Goal: Information Seeking & Learning: Learn about a topic

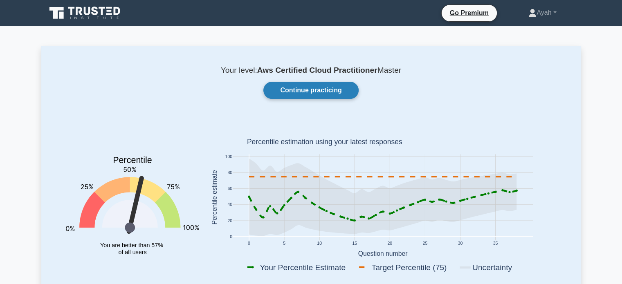
click at [301, 88] on link "Continue practicing" at bounding box center [311, 90] width 95 height 17
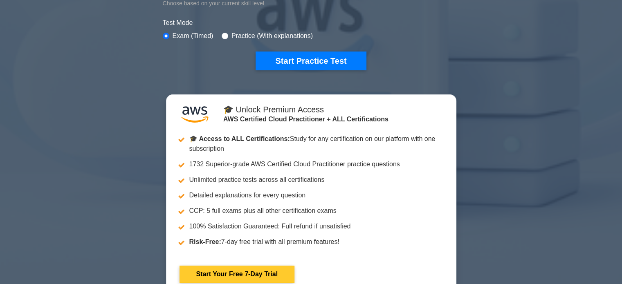
scroll to position [152, 0]
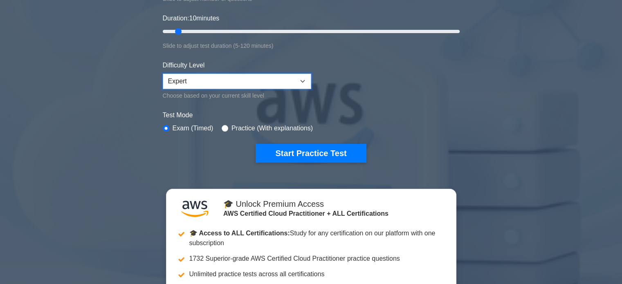
click at [218, 81] on select "Beginner Intermediate Expert" at bounding box center [237, 82] width 149 height 16
select select "intermediate"
click at [163, 74] on select "Beginner Intermediate Expert" at bounding box center [237, 82] width 149 height 16
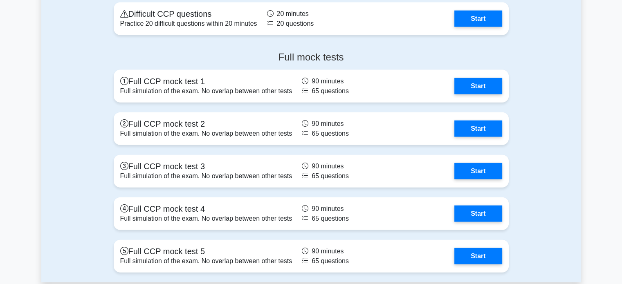
scroll to position [1851, 0]
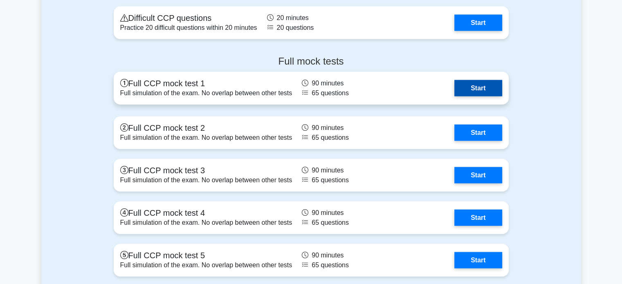
click at [483, 90] on link "Start" at bounding box center [478, 88] width 47 height 16
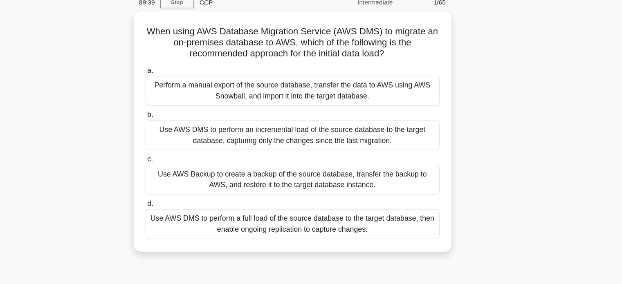
scroll to position [16, 0]
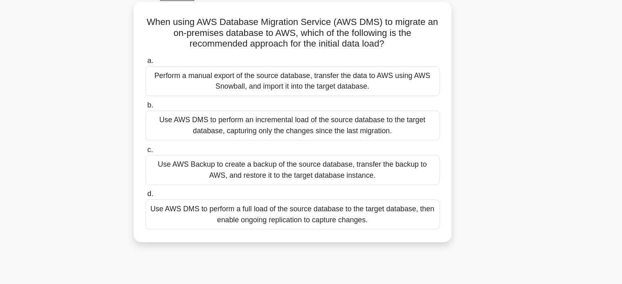
drag, startPoint x: 180, startPoint y: 46, endPoint x: 386, endPoint y: 229, distance: 275.7
click at [386, 229] on div "When using AWS Database Migration Service (AWS DMS) to migrate an on-premises d…" at bounding box center [311, 138] width 280 height 210
copy div "When using AWS Database Migration Service (AWS DMS) to migrate an on-premises d…"
click at [203, 225] on div "Use AWS DMS to perform a full load of the source database to the target databas…" at bounding box center [311, 221] width 265 height 27
click at [179, 206] on input "d. Use AWS DMS to perform a full load of the source database to the target data…" at bounding box center [179, 203] width 0 height 5
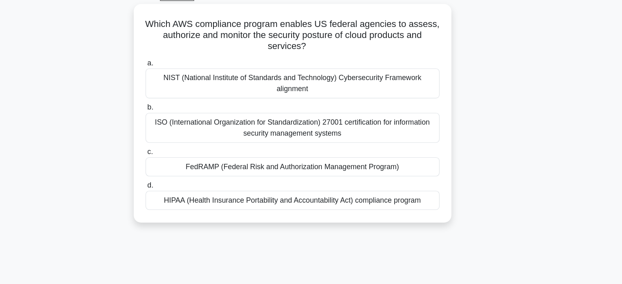
scroll to position [0, 0]
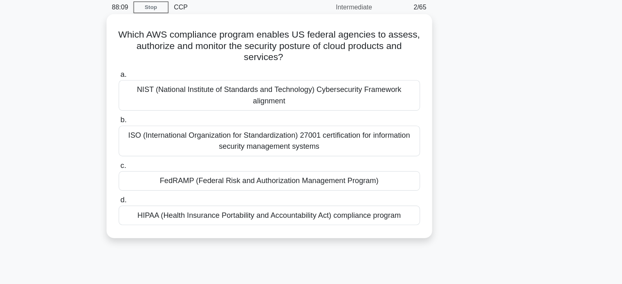
click at [431, 63] on h5 "Which AWS compliance program enables US federal agencies to assess, authorize a…" at bounding box center [311, 74] width 267 height 30
click at [334, 75] on h5 "Which AWS compliance program enables US federal agencies to assess, authorize a…" at bounding box center [311, 74] width 267 height 30
click at [326, 82] on icon ".spinner_0XTQ{transform-origin:center;animation:spinner_y6GP .75s linear infini…" at bounding box center [329, 84] width 10 height 10
click at [289, 192] on div "FedRAMP (Federal Risk and Authorization Management Program)" at bounding box center [311, 192] width 265 height 17
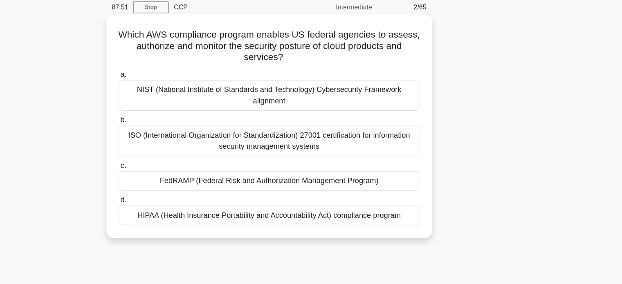
click at [179, 182] on input "c. FedRAMP (Federal Risk and Authorization Management Program)" at bounding box center [179, 179] width 0 height 5
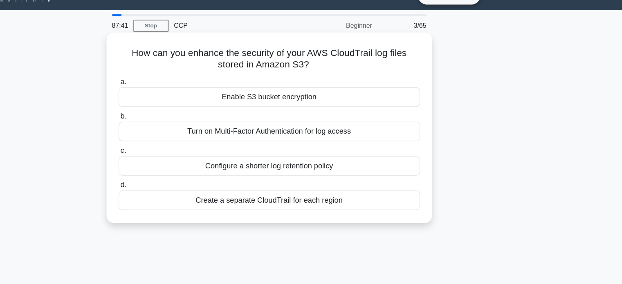
click at [381, 65] on h5 "How can you enhance the security of your AWS CloudTrail log files stored in Ama…" at bounding box center [311, 69] width 267 height 20
drag, startPoint x: 188, startPoint y: 65, endPoint x: 383, endPoint y: 193, distance: 234.1
click at [383, 193] on div "How can you enhance the security of your AWS CloudTrail log files stored in Ama…" at bounding box center [311, 129] width 280 height 161
copy div "How can you enhance the security of your AWS CloudTrail log files stored in Ama…"
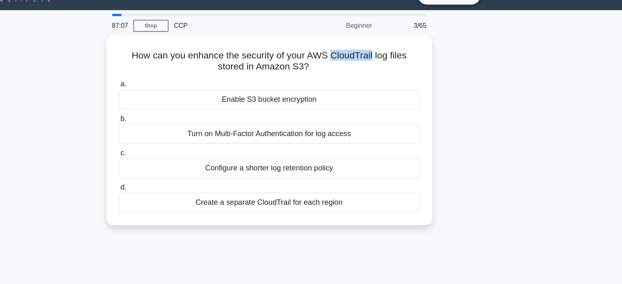
click at [516, 163] on div "How can you enhance the security of your AWS CloudTrail log files stored in Ama…" at bounding box center [311, 137] width 540 height 178
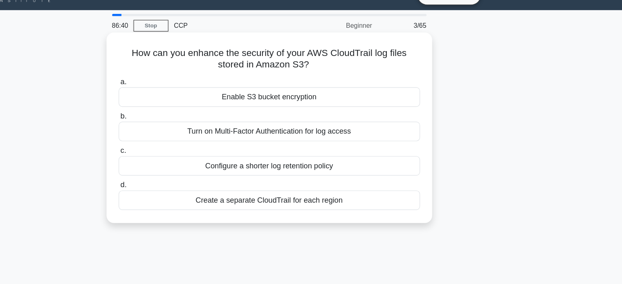
click at [296, 108] on div "Enable S3 bucket encryption" at bounding box center [311, 102] width 265 height 17
click at [179, 92] on input "a. Enable S3 bucket encryption" at bounding box center [179, 89] width 0 height 5
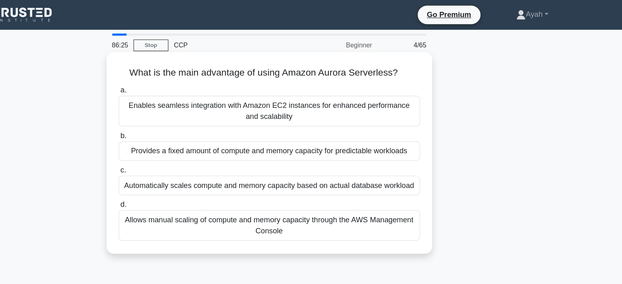
click at [233, 164] on div "Automatically scales compute and memory capacity based on actual database workl…" at bounding box center [311, 163] width 265 height 17
click at [179, 153] on input "c. Automatically scales compute and memory capacity based on actual database wo…" at bounding box center [179, 149] width 0 height 5
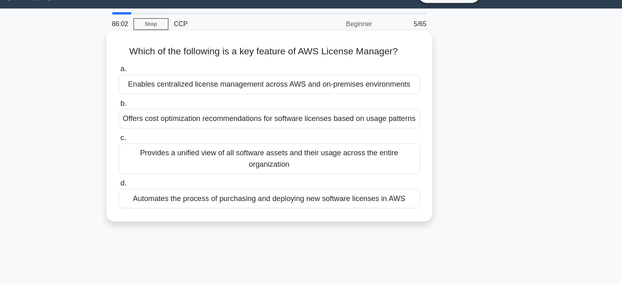
click at [256, 95] on div "Enables centralized license management across AWS and on-premises environments" at bounding box center [311, 92] width 265 height 17
click at [179, 82] on input "a. Enables centralized license management across AWS and on-premises environmen…" at bounding box center [179, 79] width 0 height 5
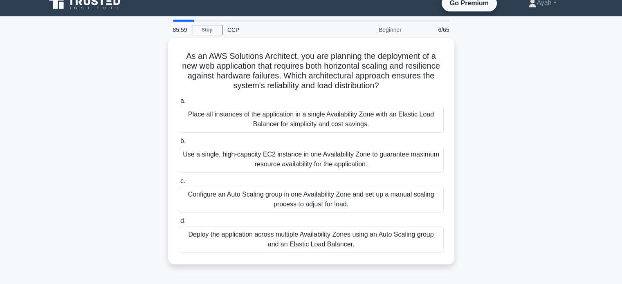
scroll to position [10, 0]
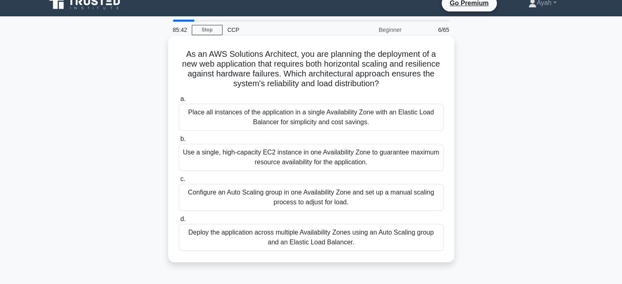
click at [275, 85] on h5 "As an AWS Solutions Architect, you are planning the deployment of a new web app…" at bounding box center [311, 69] width 267 height 40
click at [357, 86] on h5 "As an AWS Solutions Architect, you are planning the deployment of a new web app…" at bounding box center [311, 69] width 267 height 40
click at [262, 245] on div "Deploy the application across multiple Availability Zones using an Auto Scaling…" at bounding box center [311, 237] width 265 height 27
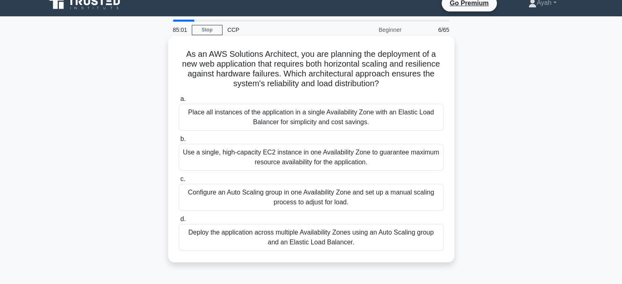
click at [179, 222] on input "d. Deploy the application across multiple Availability Zones using an Auto Scal…" at bounding box center [179, 219] width 0 height 5
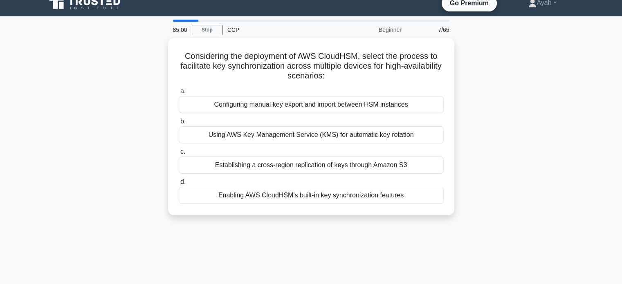
scroll to position [0, 0]
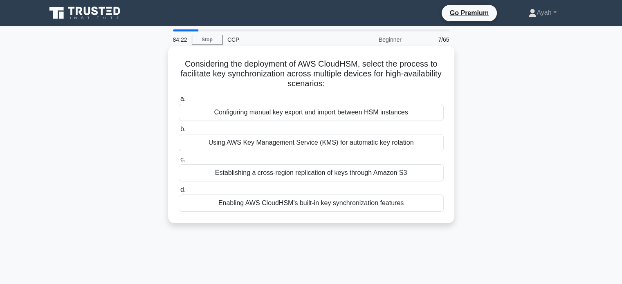
click at [295, 206] on div "Enabling AWS CloudHSM's built-in key synchronization features" at bounding box center [311, 203] width 265 height 17
click at [179, 193] on input "d. Enabling AWS CloudHSM's built-in key synchronization features" at bounding box center [179, 189] width 0 height 5
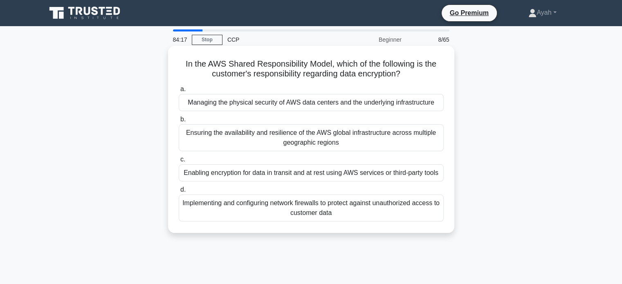
click at [377, 72] on h5 "In the AWS Shared Responsibility Model, which of the following is the customer'…" at bounding box center [311, 69] width 267 height 20
click at [289, 175] on div "Enabling encryption for data in transit and at rest using AWS services or third…" at bounding box center [311, 173] width 265 height 17
click at [179, 162] on input "c. Enabling encryption for data in transit and at rest using AWS services or th…" at bounding box center [179, 159] width 0 height 5
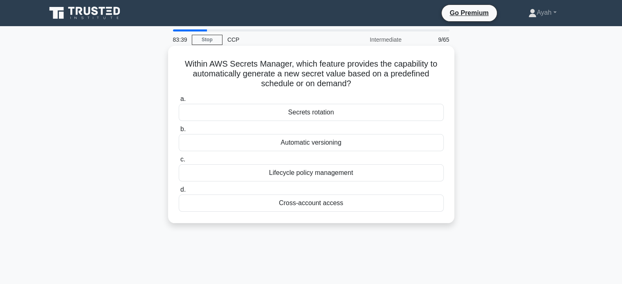
click at [331, 114] on div "Secrets rotation" at bounding box center [311, 112] width 265 height 17
click at [179, 102] on input "a. Secrets rotation" at bounding box center [179, 99] width 0 height 5
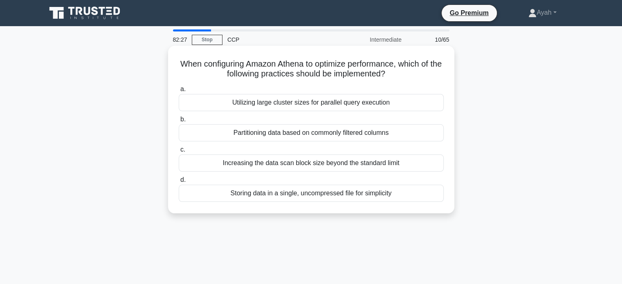
drag, startPoint x: 180, startPoint y: 66, endPoint x: 410, endPoint y: 191, distance: 260.8
click at [410, 191] on div "When configuring Amazon Athena to optimize performance, which of the following …" at bounding box center [311, 129] width 280 height 161
copy div "When configuring Amazon Athena to optimize performance, which of the following …"
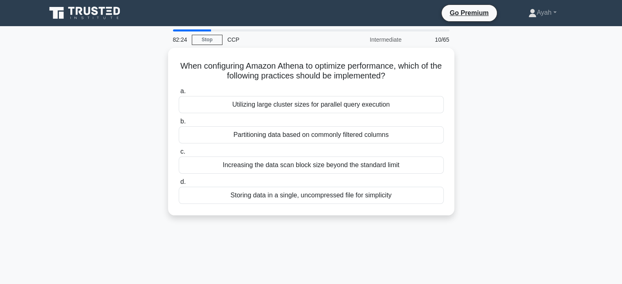
click at [548, 129] on div "When configuring Amazon Athena to optimize performance, which of the following …" at bounding box center [311, 137] width 540 height 178
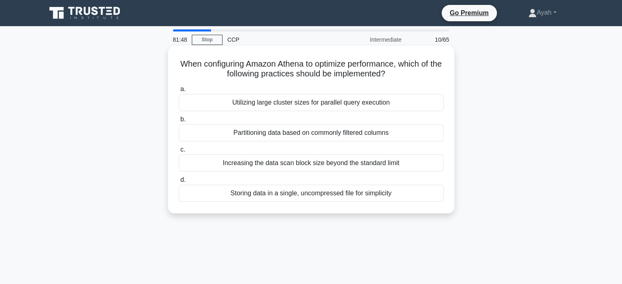
click at [241, 132] on div "Partitioning data based on commonly filtered columns" at bounding box center [311, 132] width 265 height 17
click at [179, 122] on input "b. Partitioning data based on commonly filtered columns" at bounding box center [179, 119] width 0 height 5
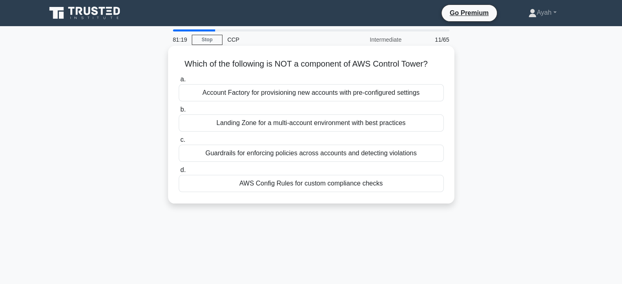
click at [378, 186] on div "AWS Config Rules for custom compliance checks" at bounding box center [311, 183] width 265 height 17
click at [179, 173] on input "d. AWS Config Rules for custom compliance checks" at bounding box center [179, 170] width 0 height 5
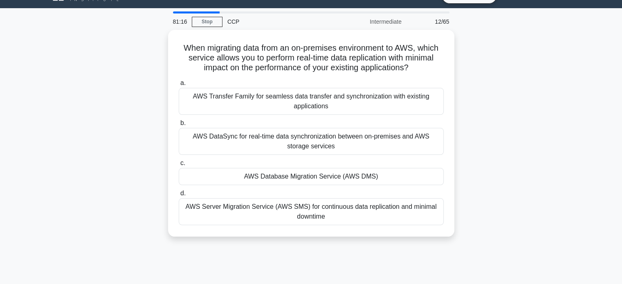
scroll to position [19, 0]
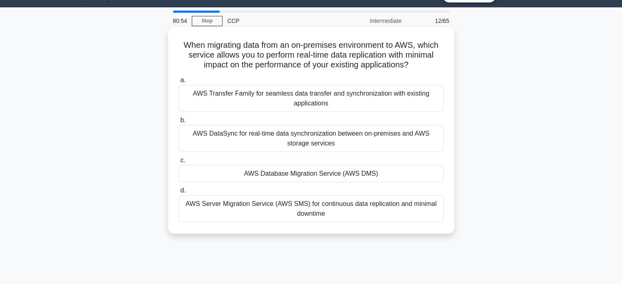
click at [254, 142] on div "AWS DataSync for real-time data synchronization between on-premises and AWS sto…" at bounding box center [311, 138] width 265 height 27
click at [179, 123] on input "b. AWS DataSync for real-time data synchronization between on-premises and AWS …" at bounding box center [179, 120] width 0 height 5
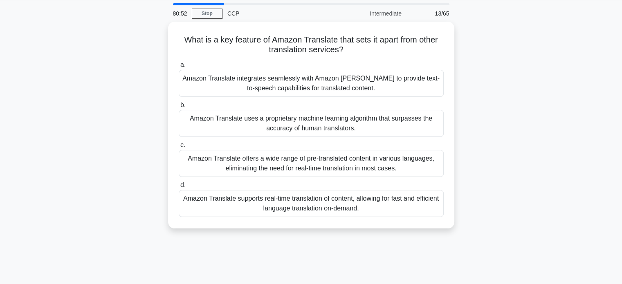
scroll to position [29, 0]
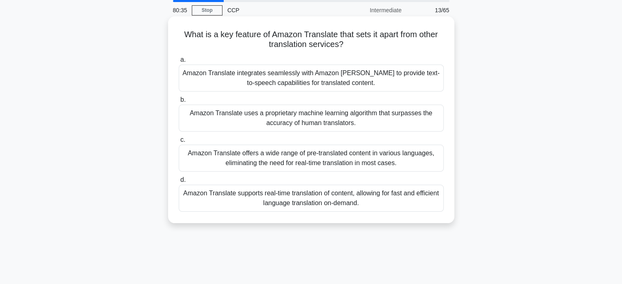
click at [412, 115] on div "Amazon Translate uses a proprietary machine learning algorithm that surpasses t…" at bounding box center [311, 118] width 265 height 27
click at [179, 103] on input "b. Amazon Translate uses a proprietary machine learning algorithm that surpasse…" at bounding box center [179, 99] width 0 height 5
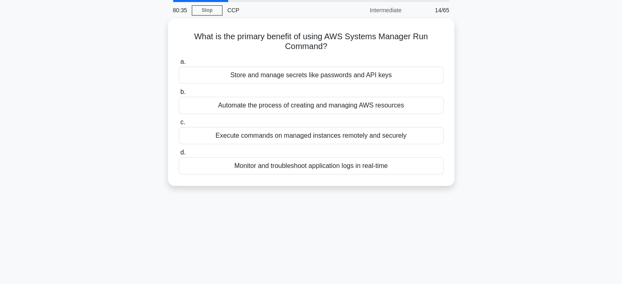
scroll to position [0, 0]
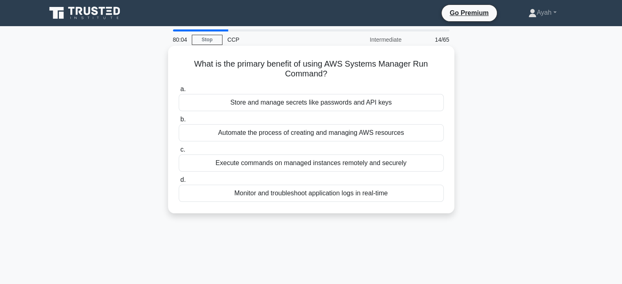
drag, startPoint x: 190, startPoint y: 62, endPoint x: 426, endPoint y: 189, distance: 267.5
click at [426, 189] on div "What is the primary benefit of using AWS Systems Manager Run Command? .spinner_…" at bounding box center [311, 129] width 280 height 161
copy div "What is the primary benefit of using AWS Systems Manager Run Command? .spinner_…"
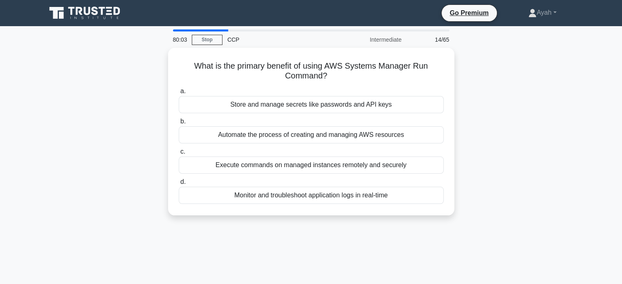
click at [505, 174] on div "What is the primary benefit of using AWS Systems Manager Run Command? .spinner_…" at bounding box center [311, 137] width 540 height 178
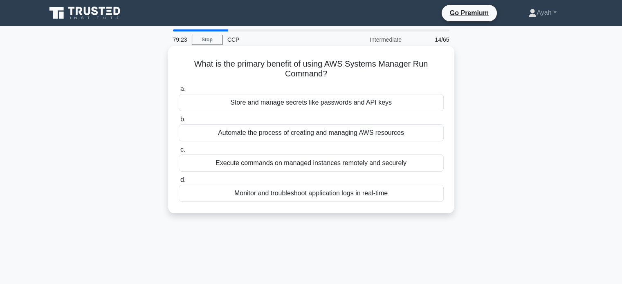
click at [210, 164] on div "Execute commands on managed instances remotely and securely" at bounding box center [311, 163] width 265 height 17
click at [179, 153] on input "c. Execute commands on managed instances remotely and securely" at bounding box center [179, 149] width 0 height 5
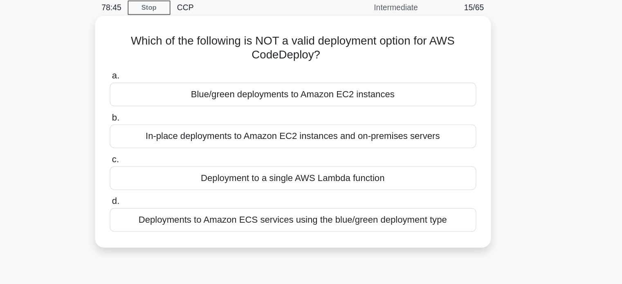
click at [306, 136] on div "In-place deployments to Amazon EC2 instances and on-premises servers" at bounding box center [311, 132] width 265 height 17
click at [179, 122] on input "b. In-place deployments to Amazon EC2 instances and on-premises servers" at bounding box center [179, 119] width 0 height 5
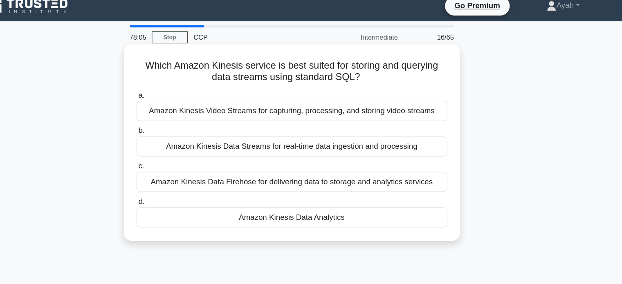
click at [281, 196] on div "Amazon Kinesis Data Analytics" at bounding box center [311, 193] width 265 height 17
click at [179, 183] on input "d. Amazon Kinesis Data Analytics" at bounding box center [179, 180] width 0 height 5
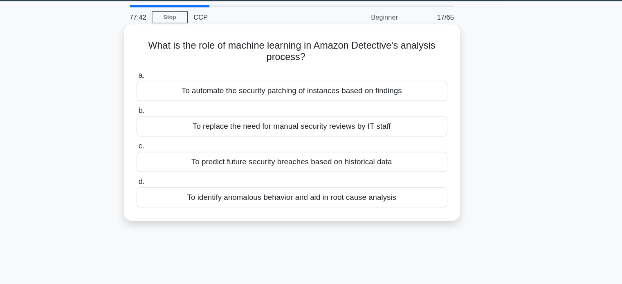
click at [412, 164] on div "To predict future security breaches based on historical data" at bounding box center [311, 163] width 265 height 17
click at [179, 153] on input "c. To predict future security breaches based on historical data" at bounding box center [179, 149] width 0 height 5
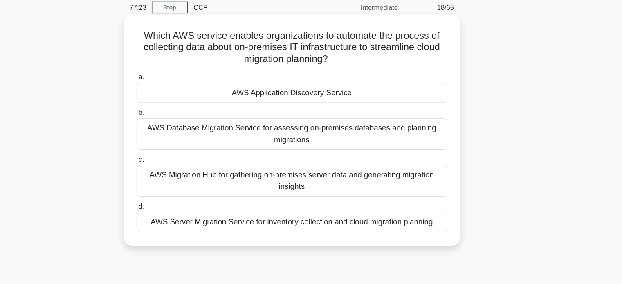
click at [399, 112] on div "AWS Application Discovery Service" at bounding box center [311, 112] width 265 height 17
click at [179, 102] on input "a. AWS Application Discovery Service" at bounding box center [179, 99] width 0 height 5
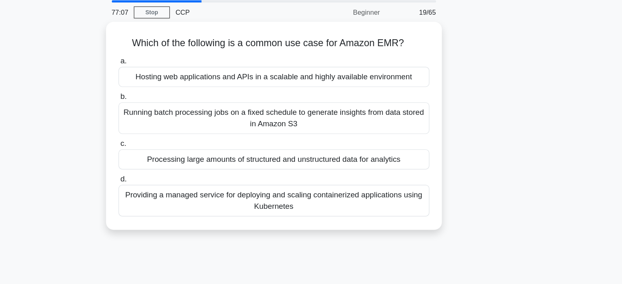
scroll to position [15, 0]
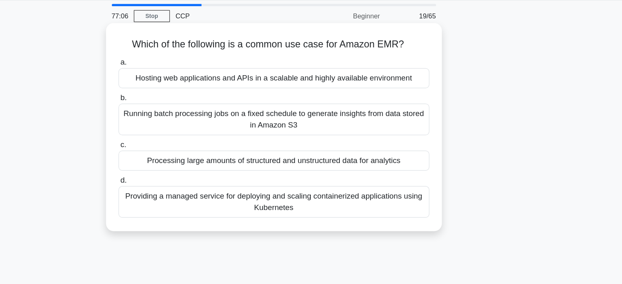
click at [418, 149] on div "Processing large amounts of structured and unstructured data for analytics" at bounding box center [311, 148] width 265 height 17
click at [179, 138] on input "c. Processing large amounts of structured and unstructured data for analytics" at bounding box center [179, 134] width 0 height 5
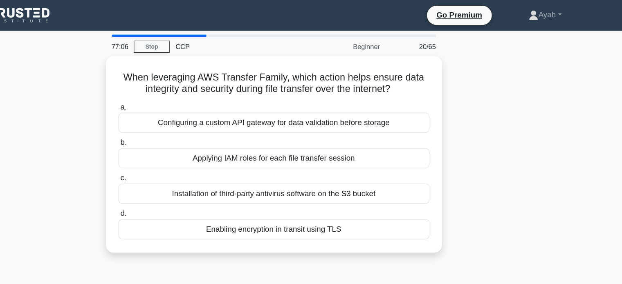
scroll to position [0, 0]
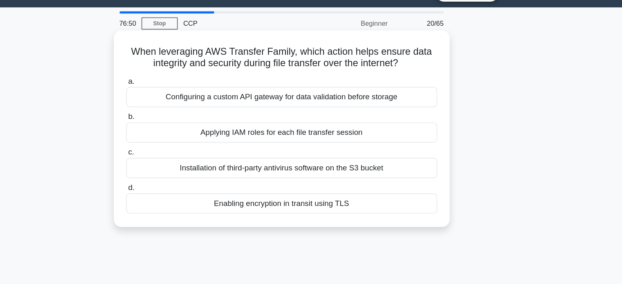
click at [257, 72] on h5 "When leveraging AWS Transfer Family, which action helps ensure data integrity a…" at bounding box center [311, 69] width 267 height 20
click at [311, 196] on div "Enabling encryption in transit using TLS" at bounding box center [311, 193] width 265 height 17
click at [179, 183] on input "d. Enabling encryption in transit using TLS" at bounding box center [179, 180] width 0 height 5
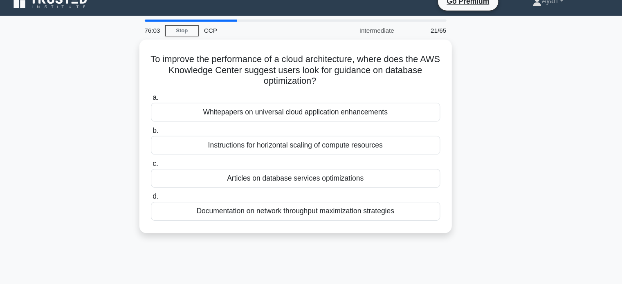
scroll to position [9, 0]
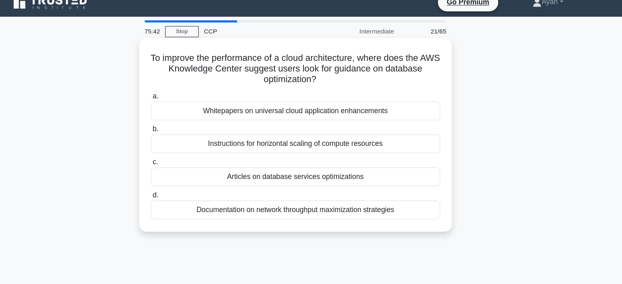
click at [390, 162] on div "Articles on database services optimizations" at bounding box center [311, 163] width 265 height 17
click at [179, 153] on input "c. Articles on database services optimizations" at bounding box center [179, 149] width 0 height 5
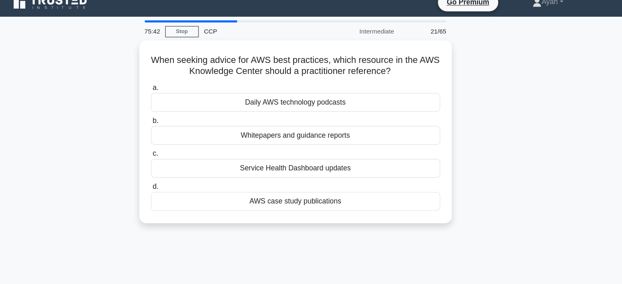
scroll to position [0, 0]
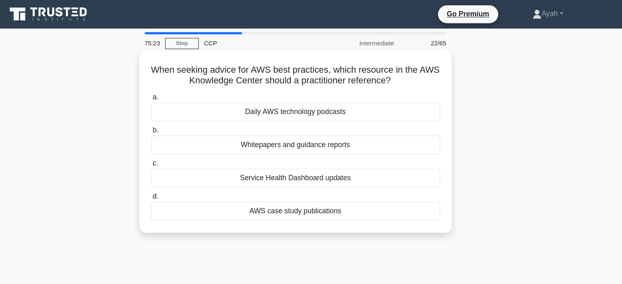
click at [291, 135] on div "Whitepapers and guidance reports" at bounding box center [311, 132] width 265 height 17
click at [179, 122] on input "b. Whitepapers and guidance reports" at bounding box center [179, 119] width 0 height 5
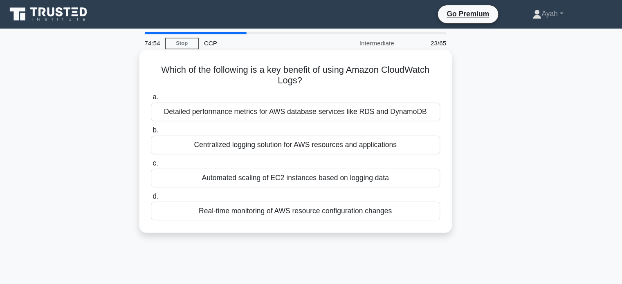
click at [401, 130] on div "Centralized logging solution for AWS resources and applications" at bounding box center [311, 132] width 265 height 17
click at [179, 122] on input "b. Centralized logging solution for AWS resources and applications" at bounding box center [179, 119] width 0 height 5
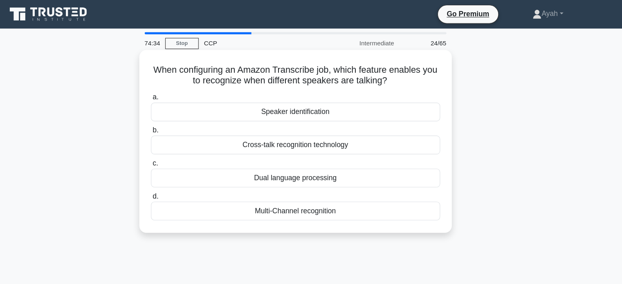
drag, startPoint x: 177, startPoint y: 61, endPoint x: 352, endPoint y: 195, distance: 220.4
click at [352, 195] on div "When configuring an Amazon Transcribe job, which feature enables you to recogni…" at bounding box center [311, 129] width 280 height 161
copy div "When configuring an Amazon Transcribe job, which feature enables you to recogni…"
click at [349, 107] on div "Speaker identification" at bounding box center [311, 102] width 265 height 17
click at [179, 92] on input "a. Speaker identification" at bounding box center [179, 89] width 0 height 5
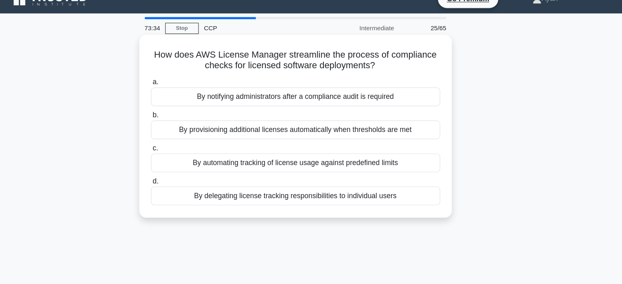
click at [419, 132] on div "By provisioning additional licenses automatically when thresholds are met" at bounding box center [311, 132] width 265 height 17
click at [179, 122] on input "b. By provisioning additional licenses automatically when thresholds are met" at bounding box center [179, 119] width 0 height 5
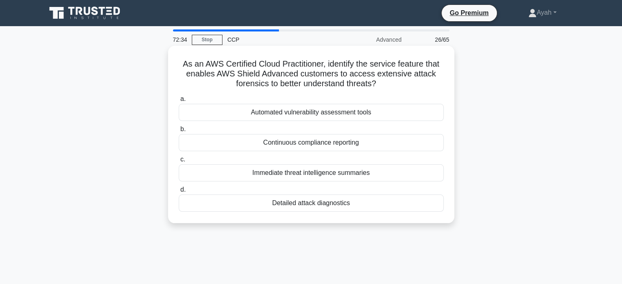
click at [246, 71] on h5 "As an AWS Certified Cloud Practitioner, identify the service feature that enabl…" at bounding box center [311, 74] width 267 height 30
drag, startPoint x: 349, startPoint y: 217, endPoint x: 177, endPoint y: 63, distance: 231.2
click at [177, 63] on div "As an AWS Certified Cloud Practitioner, identify the service feature that enabl…" at bounding box center [311, 134] width 280 height 171
copy div "As an AWS Certified Cloud Practitioner, identify the service feature that enabl…"
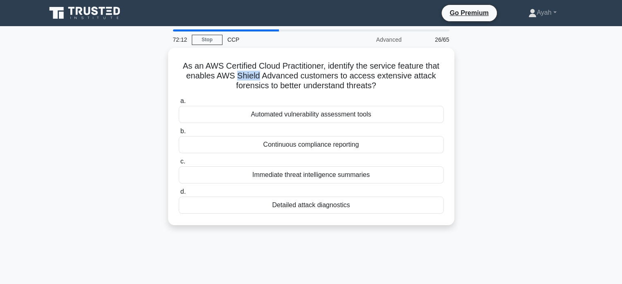
click at [234, 268] on div "72:12 Stop CCP Advanced 26/65 As an AWS Certified Cloud Practitioner, identify …" at bounding box center [311, 233] width 540 height 409
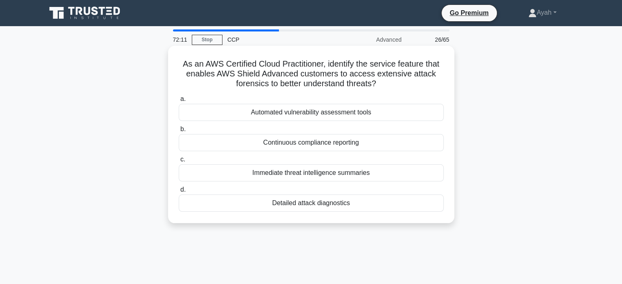
click at [254, 209] on div "Detailed attack diagnostics" at bounding box center [311, 203] width 265 height 17
click at [179, 193] on input "d. Detailed attack diagnostics" at bounding box center [179, 189] width 0 height 5
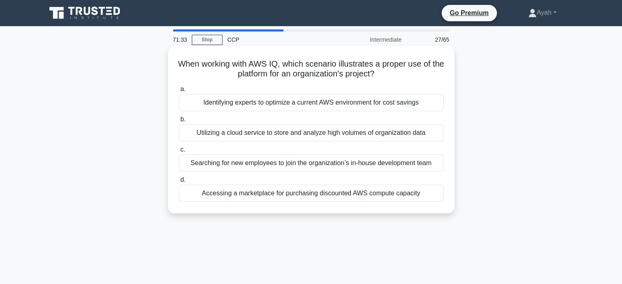
drag, startPoint x: 182, startPoint y: 60, endPoint x: 446, endPoint y: 196, distance: 297.3
click at [446, 196] on div "When working with AWS IQ, which scenario illustrates a proper use of the platfo…" at bounding box center [311, 129] width 280 height 161
copy div "When working with AWS IQ, which scenario illustrates a proper use of the platfo…"
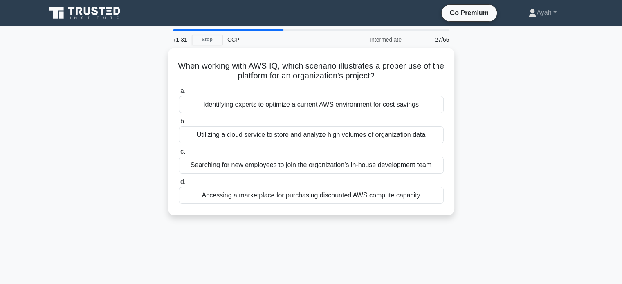
click at [582, 78] on main "71:31 Stop CCP Intermediate 27/65 When working with AWS IQ, which scenario illu…" at bounding box center [311, 234] width 622 height 416
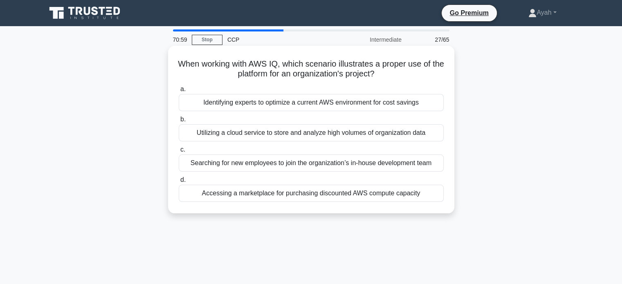
click at [319, 103] on div "Identifying experts to optimize a current AWS environment for cost savings" at bounding box center [311, 102] width 265 height 17
click at [179, 92] on input "a. Identifying experts to optimize a current AWS environment for cost savings" at bounding box center [179, 89] width 0 height 5
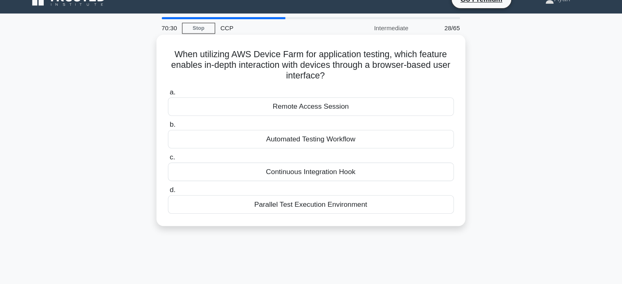
click at [352, 110] on div "Remote Access Session" at bounding box center [311, 112] width 265 height 17
click at [179, 102] on input "a. Remote Access Session" at bounding box center [179, 99] width 0 height 5
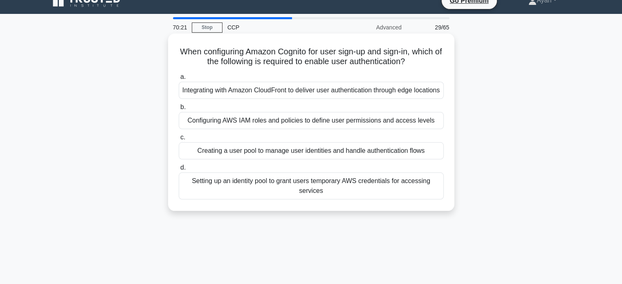
scroll to position [13, 0]
click at [374, 158] on div "Creating a user pool to manage user identities and handle authentication flows" at bounding box center [311, 150] width 265 height 17
click at [179, 140] on input "c. Creating a user pool to manage user identities and handle authentication flo…" at bounding box center [179, 137] width 0 height 5
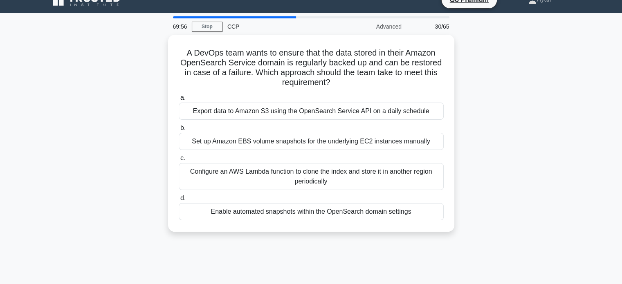
scroll to position [13, 0]
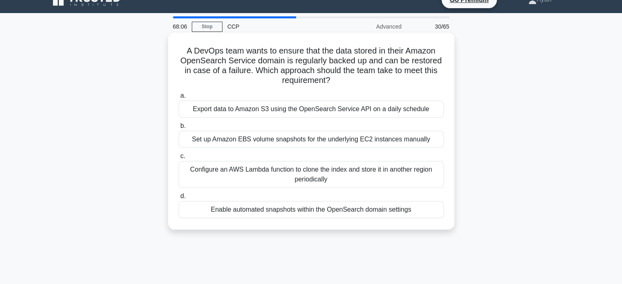
drag, startPoint x: 180, startPoint y: 47, endPoint x: 424, endPoint y: 207, distance: 291.6
click at [424, 207] on div "A DevOps team wants to ensure that the data stored in their Amazon OpenSearch S…" at bounding box center [311, 131] width 280 height 191
copy div "A DevOps team wants to ensure that the data stored in their Amazon OpenSearch S…"
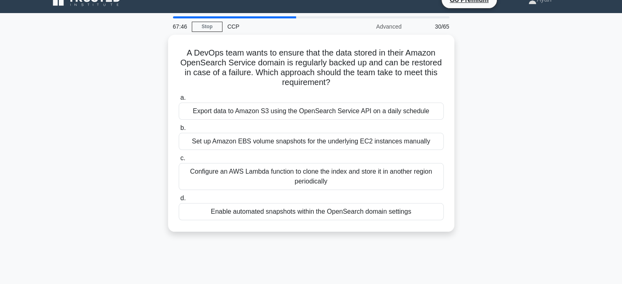
click at [126, 77] on div "A DevOps team wants to ensure that the data stored in their Amazon OpenSearch S…" at bounding box center [311, 138] width 540 height 207
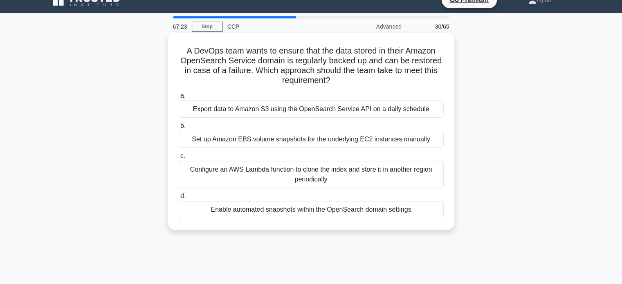
click at [265, 212] on div "Enable automated snapshots within the OpenSearch domain settings" at bounding box center [311, 209] width 265 height 17
click at [179, 199] on input "d. Enable automated snapshots within the OpenSearch domain settings" at bounding box center [179, 196] width 0 height 5
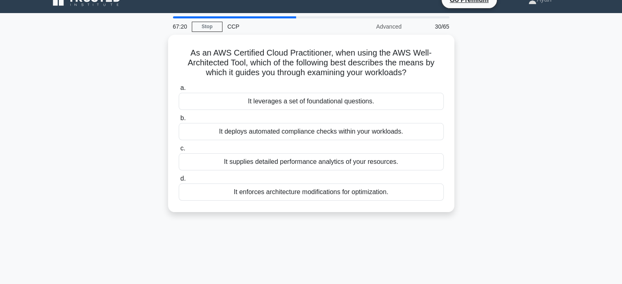
click at [519, 138] on div "As an AWS Certified Cloud Practitioner, when using the AWS Well-Architected Too…" at bounding box center [311, 128] width 540 height 187
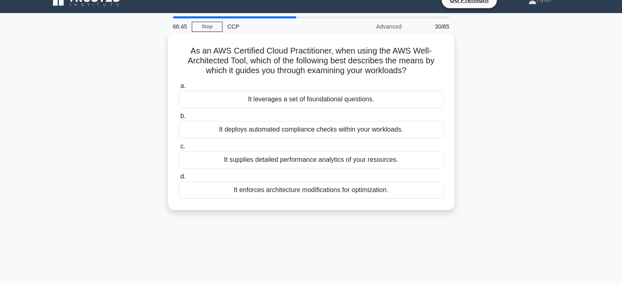
click at [347, 97] on div "It leverages a set of foundational questions." at bounding box center [311, 99] width 265 height 17
click at [179, 89] on input "a. It leverages a set of foundational questions." at bounding box center [179, 85] width 0 height 5
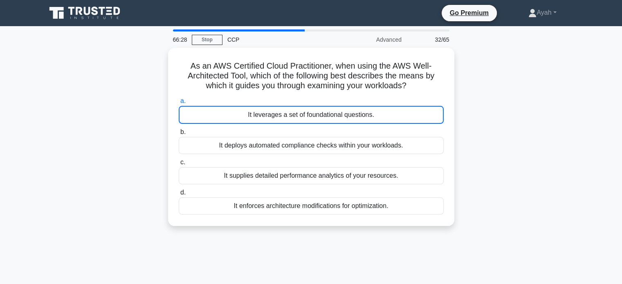
scroll to position [0, 0]
click at [552, 58] on div "As an AWS Certified Cloud Practitioner, when using the AWS Well-Architected Too…" at bounding box center [311, 142] width 540 height 188
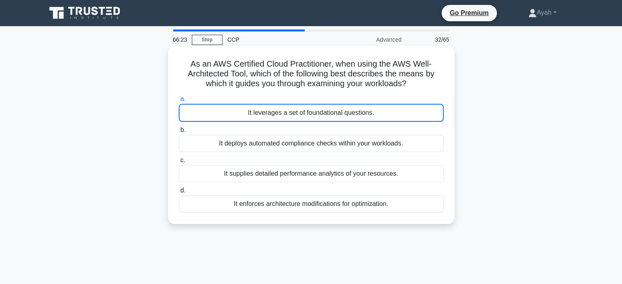
click at [442, 63] on h5 "As an AWS Certified Cloud Practitioner, when using the AWS Well-Architected Too…" at bounding box center [311, 74] width 267 height 30
click at [311, 112] on div "It leverages a set of foundational questions." at bounding box center [311, 113] width 265 height 18
click at [179, 102] on input "a. It leverages a set of foundational questions." at bounding box center [179, 99] width 0 height 5
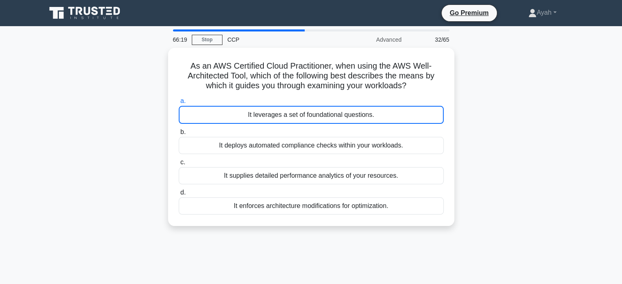
click at [120, 137] on div "As an AWS Certified Cloud Practitioner, when using the AWS Well-Architected Too…" at bounding box center [311, 142] width 540 height 188
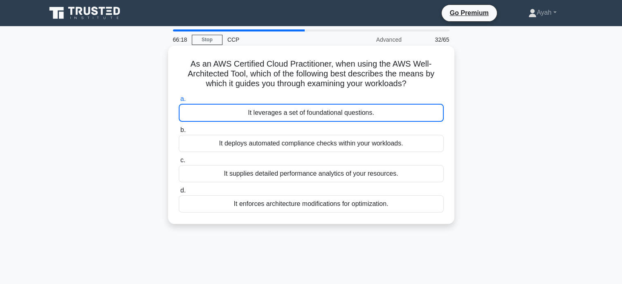
click at [199, 117] on div "It leverages a set of foundational questions." at bounding box center [311, 113] width 265 height 18
click at [179, 102] on input "a. It leverages a set of foundational questions." at bounding box center [179, 99] width 0 height 5
click at [362, 144] on div "It deploys automated compliance checks within your workloads." at bounding box center [311, 143] width 265 height 17
click at [179, 133] on input "b. It deploys automated compliance checks within your workloads." at bounding box center [179, 130] width 0 height 5
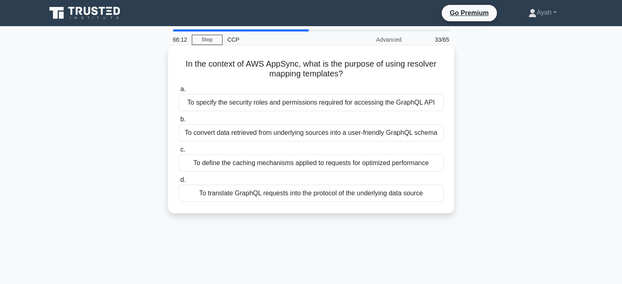
click at [254, 69] on h5 "In the context of AWS AppSync, what is the purpose of using resolver mapping te…" at bounding box center [311, 69] width 267 height 20
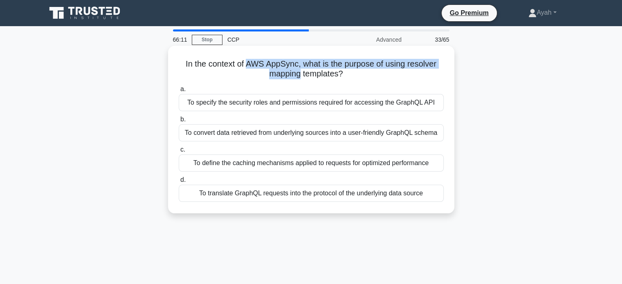
click at [254, 69] on h5 "In the context of AWS AppSync, what is the purpose of using resolver mapping te…" at bounding box center [311, 69] width 267 height 20
click at [255, 74] on h5 "In the context of AWS AppSync, what is the purpose of using resolver mapping te…" at bounding box center [311, 69] width 267 height 20
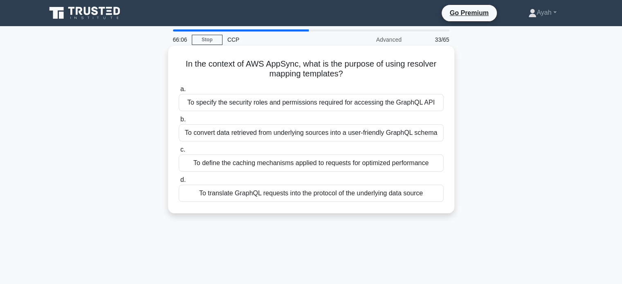
click at [271, 69] on h5 "In the context of AWS AppSync, what is the purpose of using resolver mapping te…" at bounding box center [311, 69] width 267 height 20
click at [275, 71] on h5 "In the context of AWS AppSync, what is the purpose of using resolver mapping te…" at bounding box center [311, 69] width 267 height 20
click at [267, 74] on h5 "In the context of AWS AppSync, what is the purpose of using resolver mapping te…" at bounding box center [311, 69] width 267 height 20
click at [359, 135] on div "To convert data retrieved from underlying sources into a user-friendly GraphQL …" at bounding box center [311, 132] width 265 height 17
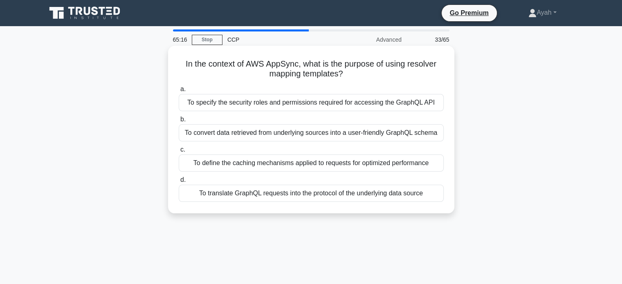
click at [179, 122] on input "b. To convert data retrieved from underlying sources into a user-friendly Graph…" at bounding box center [179, 119] width 0 height 5
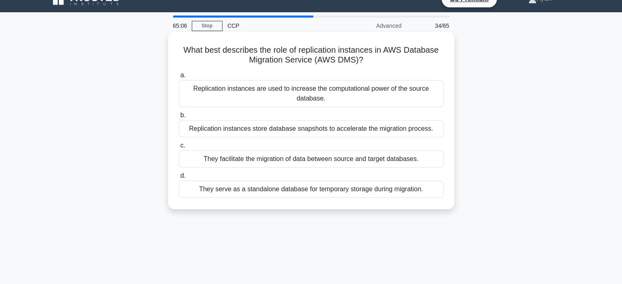
scroll to position [8, 0]
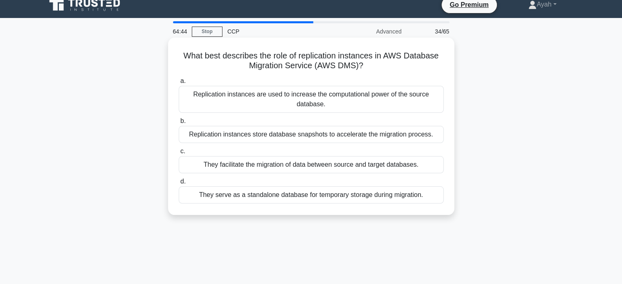
click at [367, 165] on div "They facilitate the migration of data between source and target databases." at bounding box center [311, 164] width 265 height 17
click at [179, 154] on input "c. They facilitate the migration of data between source and target databases." at bounding box center [179, 151] width 0 height 5
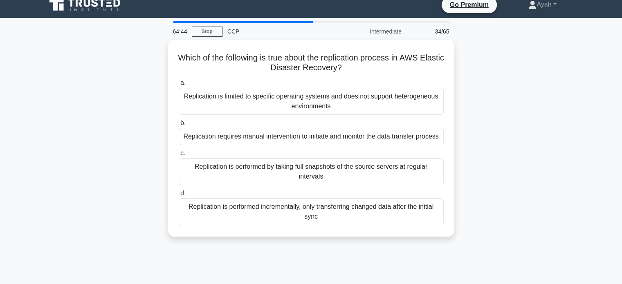
scroll to position [0, 0]
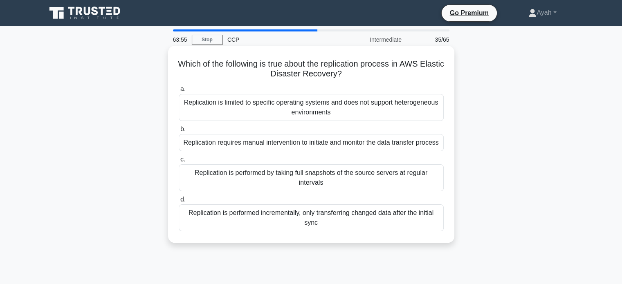
click at [422, 66] on h5 "Which of the following is true about the replication process in AWS Elastic Dis…" at bounding box center [311, 69] width 267 height 20
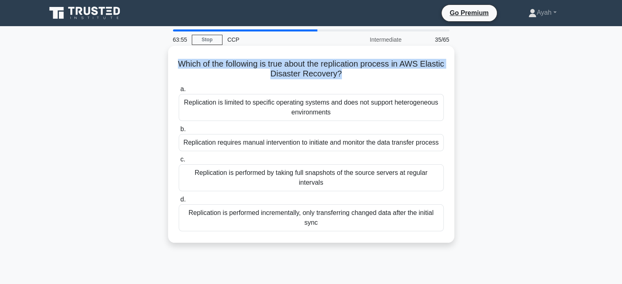
click at [422, 66] on h5 "Which of the following is true about the replication process in AWS Elastic Dis…" at bounding box center [311, 69] width 267 height 20
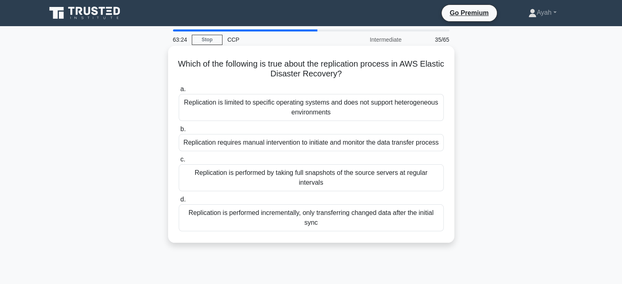
click at [345, 210] on div "Replication is performed incrementally, only transferring changed data after th…" at bounding box center [311, 218] width 265 height 27
click at [179, 203] on input "d. Replication is performed incrementally, only transferring changed data after…" at bounding box center [179, 199] width 0 height 5
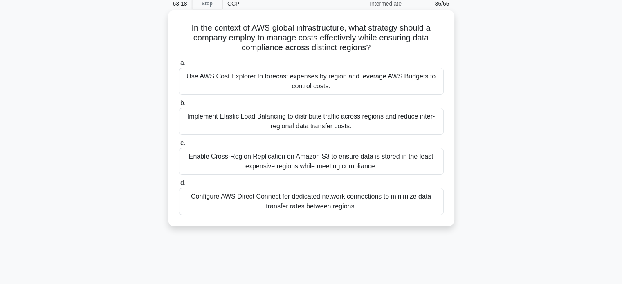
scroll to position [36, 0]
click at [251, 48] on h5 "In the context of AWS global infrastructure, what strategy should a company emp…" at bounding box center [311, 38] width 267 height 30
drag, startPoint x: 185, startPoint y: 26, endPoint x: 373, endPoint y: 213, distance: 265.9
click at [373, 213] on div "In the context of AWS global infrastructure, what strategy should a company emp…" at bounding box center [311, 118] width 280 height 210
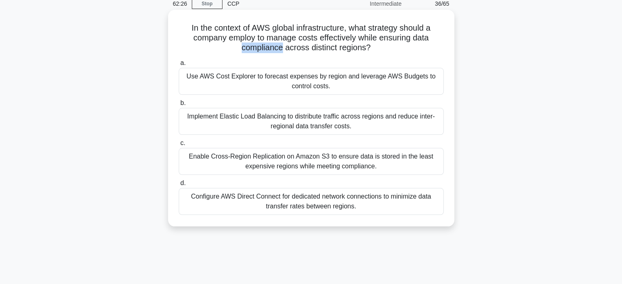
copy div "In the context of AWS global infrastructure, what strategy should a company emp…"
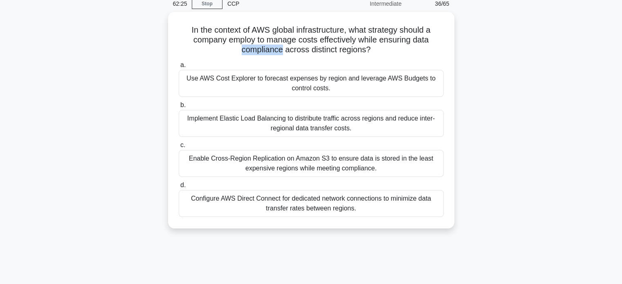
click at [521, 152] on div "In the context of AWS global infrastructure, what strategy should a company emp…" at bounding box center [311, 125] width 540 height 227
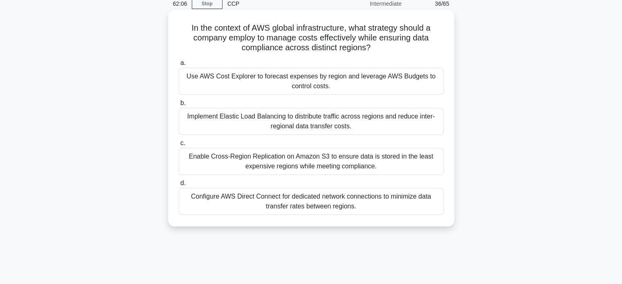
click at [250, 165] on div "Enable Cross-Region Replication on Amazon S3 to ensure data is stored in the le…" at bounding box center [311, 161] width 265 height 27
click at [179, 146] on input "c. Enable Cross-Region Replication on Amazon S3 to ensure data is stored in the…" at bounding box center [179, 143] width 0 height 5
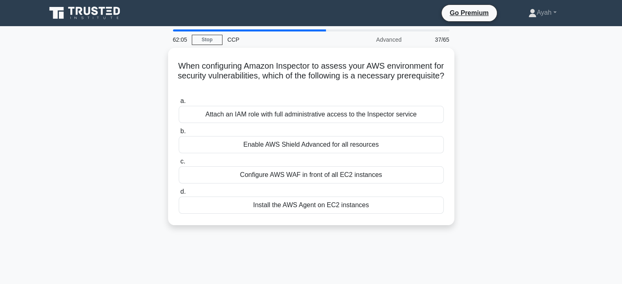
scroll to position [0, 0]
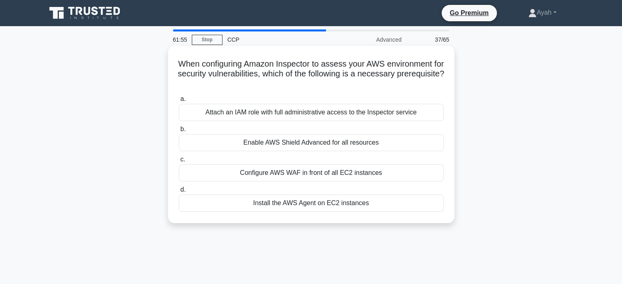
click at [302, 66] on h5 "When configuring Amazon Inspector to assess your AWS environment for security v…" at bounding box center [311, 74] width 267 height 30
click at [348, 79] on h5 "When configuring Amazon Inspector to assess your AWS environment for security v…" at bounding box center [311, 74] width 267 height 30
click at [350, 109] on div "Attach an IAM role with full administrative access to the Inspector service" at bounding box center [311, 112] width 265 height 17
click at [179, 102] on input "a. Attach an IAM role with full administrative access to the Inspector service" at bounding box center [179, 99] width 0 height 5
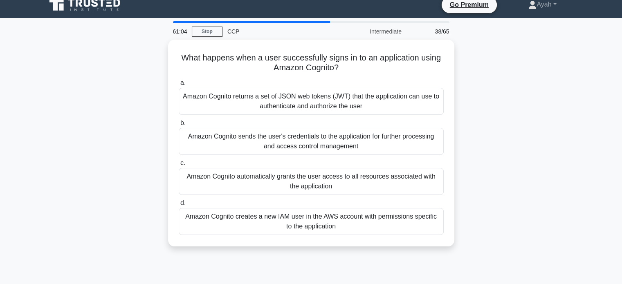
scroll to position [9, 0]
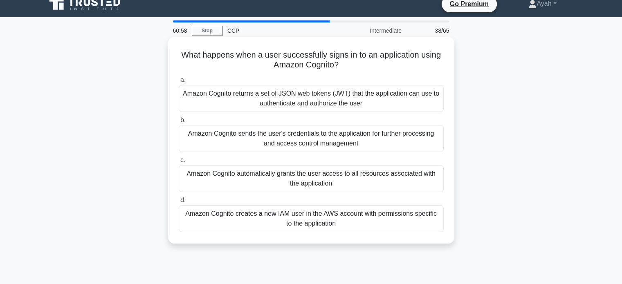
click at [401, 95] on div "Amazon Cognito returns a set of JSON web tokens (JWT) that the application can …" at bounding box center [311, 98] width 265 height 27
click at [179, 83] on input "a. Amazon Cognito returns a set of JSON web tokens (JWT) that the application c…" at bounding box center [179, 80] width 0 height 5
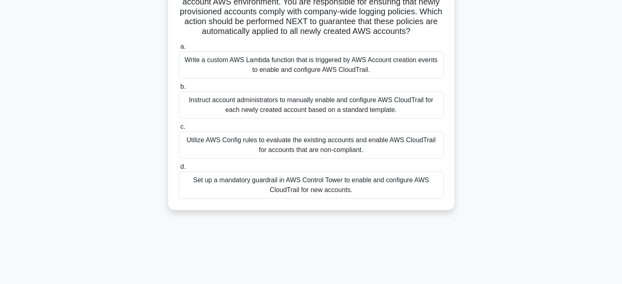
scroll to position [72, 0]
click at [382, 193] on div "Set up a mandatory guardrail in AWS Control Tower to enable and configure AWS C…" at bounding box center [311, 185] width 265 height 27
click at [179, 170] on input "d. Set up a mandatory guardrail in AWS Control Tower to enable and configure AW…" at bounding box center [179, 167] width 0 height 5
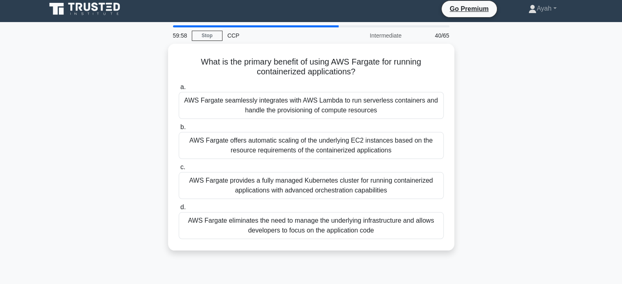
scroll to position [0, 0]
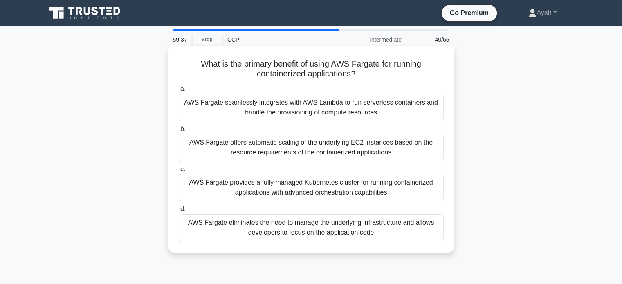
click at [416, 229] on div "AWS Fargate eliminates the need to manage the underlying infrastructure and all…" at bounding box center [311, 227] width 265 height 27
click at [179, 212] on input "d. AWS Fargate eliminates the need to manage the underlying infrastructure and …" at bounding box center [179, 209] width 0 height 5
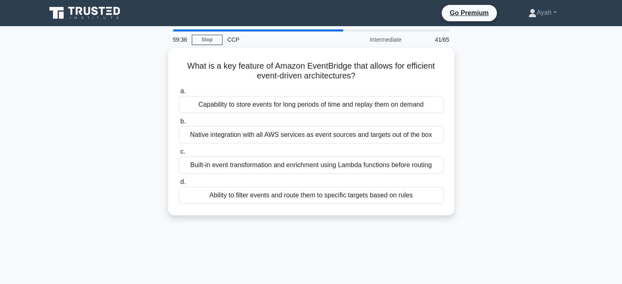
click at [503, 147] on div "What is a key feature of Amazon EventBridge that allows for efficient event-dri…" at bounding box center [311, 137] width 540 height 178
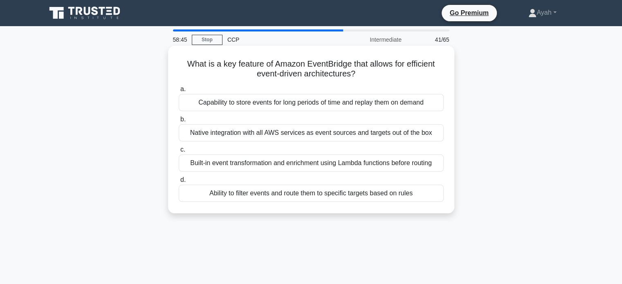
click at [347, 194] on div "Ability to filter events and route them to specific targets based on rules" at bounding box center [311, 193] width 265 height 17
click at [179, 183] on input "d. Ability to filter events and route them to specific targets based on rules" at bounding box center [179, 180] width 0 height 5
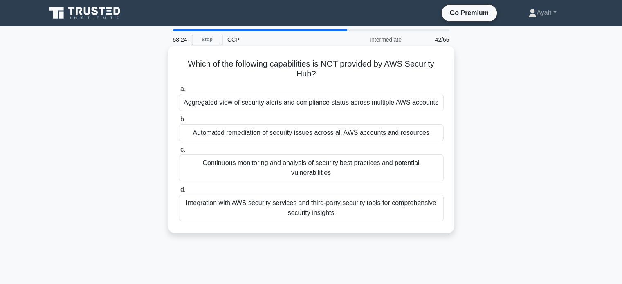
click at [433, 63] on h5 "Which of the following capabilities is NOT provided by AWS Security Hub? .spinn…" at bounding box center [311, 69] width 267 height 20
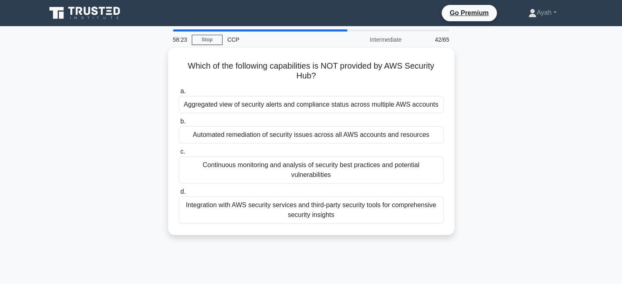
click at [466, 86] on div "Which of the following capabilities is NOT provided by AWS Security Hub? .spinn…" at bounding box center [311, 146] width 540 height 197
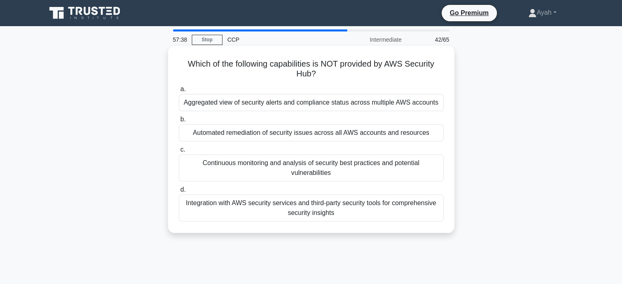
click at [395, 209] on div "Integration with AWS security services and third-party security tools for compr…" at bounding box center [311, 208] width 265 height 27
click at [179, 193] on input "d. Integration with AWS security services and third-party security tools for co…" at bounding box center [179, 189] width 0 height 5
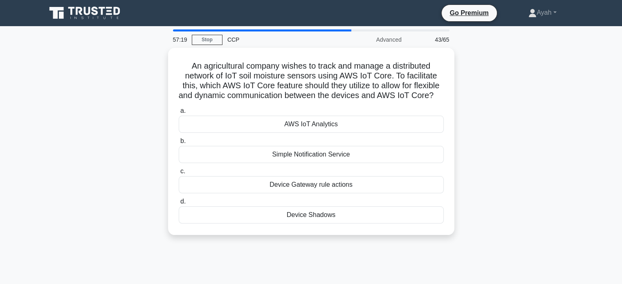
click at [493, 95] on div "An agricultural company wishes to track and manage a distributed network of IoT…" at bounding box center [311, 146] width 540 height 197
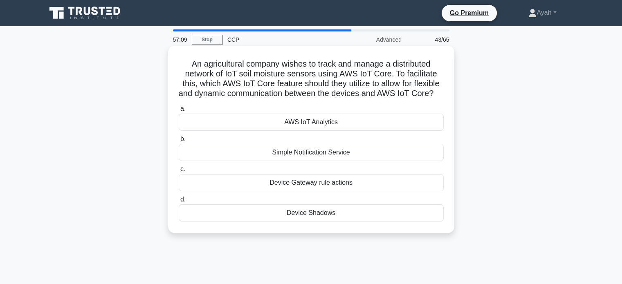
drag, startPoint x: 179, startPoint y: 56, endPoint x: 344, endPoint y: 223, distance: 235.0
click at [344, 223] on div "An agricultural company wishes to track and manage a distributed network of IoT…" at bounding box center [311, 139] width 280 height 181
copy div "An agricultural company wishes to track and manage a distributed network of IoT…"
click at [224, 222] on div "Device Shadows" at bounding box center [311, 213] width 265 height 17
click at [179, 203] on input "d. Device Shadows" at bounding box center [179, 199] width 0 height 5
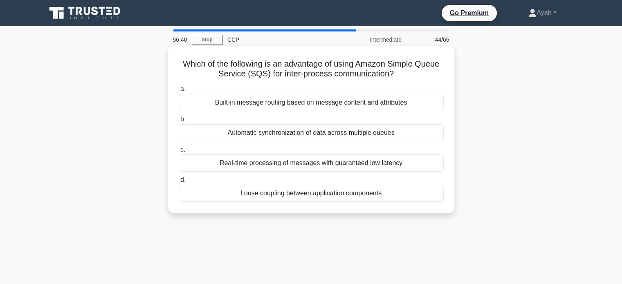
click at [240, 200] on div "Loose coupling between application components" at bounding box center [311, 193] width 265 height 17
click at [179, 183] on input "d. Loose coupling between application components" at bounding box center [179, 180] width 0 height 5
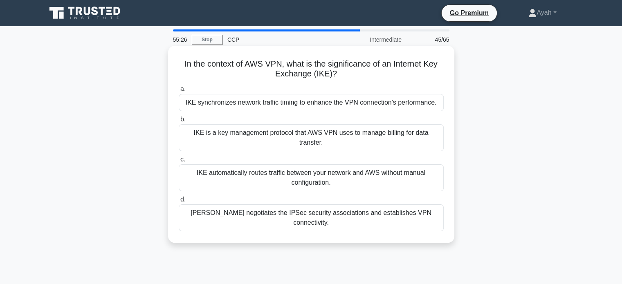
click at [404, 100] on div "IKE synchronizes network traffic timing to enhance the VPN connection's perform…" at bounding box center [311, 102] width 265 height 17
click at [179, 92] on input "a. IKE synchronizes network traffic timing to enhance the VPN connection's perf…" at bounding box center [179, 89] width 0 height 5
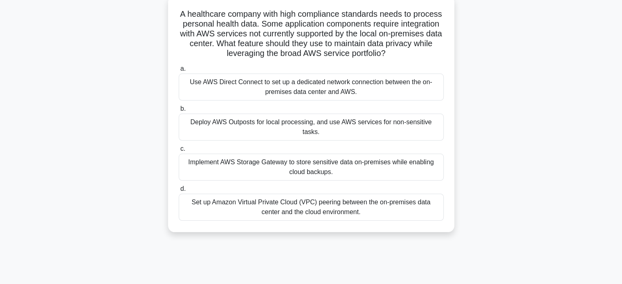
scroll to position [52, 0]
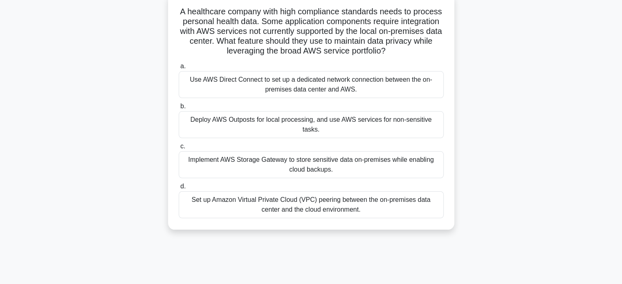
click at [399, 122] on div "Deploy AWS Outposts for local processing, and use AWS services for non-sensitiv…" at bounding box center [311, 124] width 265 height 27
click at [179, 109] on input "b. Deploy AWS Outposts for local processing, and use AWS services for non-sensi…" at bounding box center [179, 106] width 0 height 5
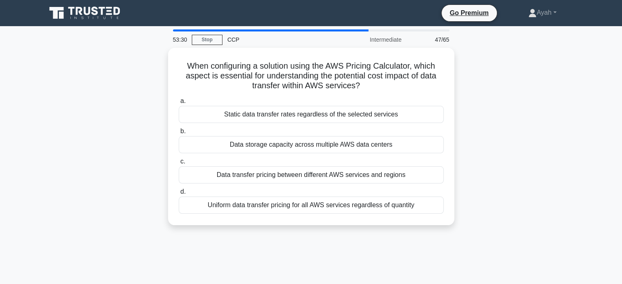
scroll to position [1, 0]
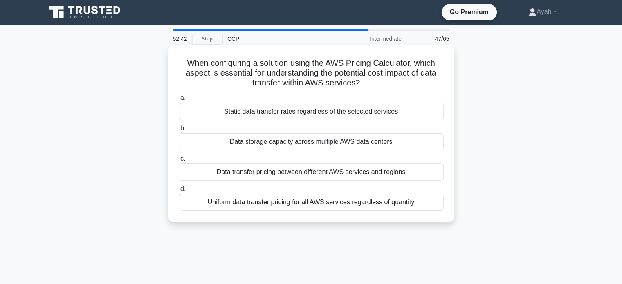
click at [411, 174] on div "Data transfer pricing between different AWS services and regions" at bounding box center [311, 172] width 265 height 17
click at [179, 162] on input "c. Data transfer pricing between different AWS services and regions" at bounding box center [179, 158] width 0 height 5
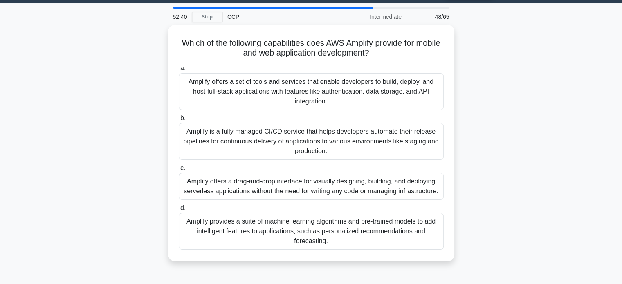
scroll to position [23, 0]
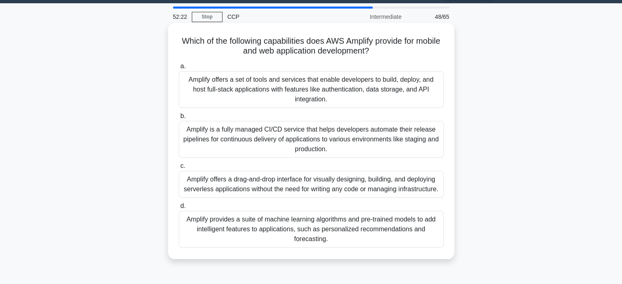
click at [413, 98] on div "Amplify offers a set of tools and services that enable developers to build, dep…" at bounding box center [311, 89] width 265 height 37
click at [179, 69] on input "a. Amplify offers a set of tools and services that enable developers to build, …" at bounding box center [179, 66] width 0 height 5
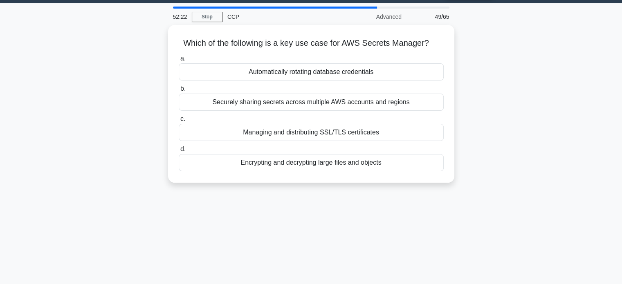
scroll to position [0, 0]
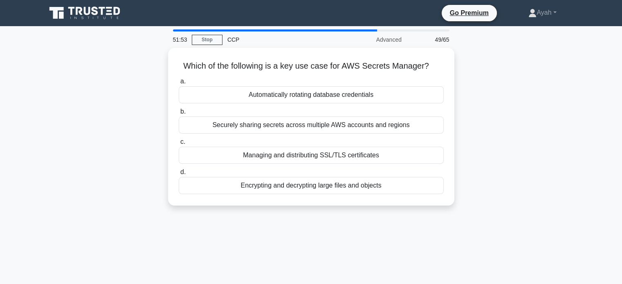
drag, startPoint x: 179, startPoint y: 65, endPoint x: 460, endPoint y: 129, distance: 287.6
click at [460, 129] on div "Which of the following is a key use case for AWS Secrets Manager? .spinner_0XTQ…" at bounding box center [311, 132] width 540 height 168
click at [530, 104] on div "Which of the following is a key use case for AWS Secrets Manager? .spinner_0XTQ…" at bounding box center [311, 132] width 540 height 168
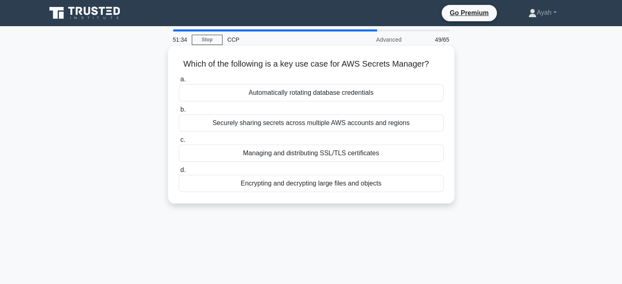
click at [406, 92] on div "Automatically rotating database credentials" at bounding box center [311, 92] width 265 height 17
click at [179, 82] on input "a. Automatically rotating database credentials" at bounding box center [179, 79] width 0 height 5
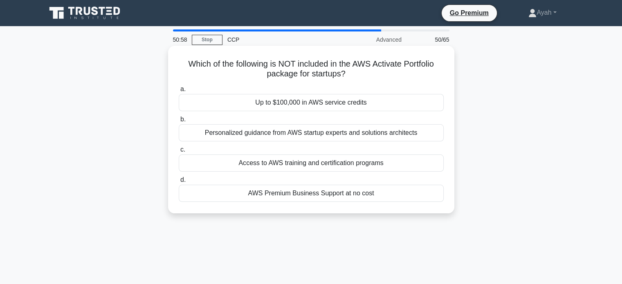
click at [276, 104] on div "Up to $100,000 in AWS service credits" at bounding box center [311, 102] width 265 height 17
click at [179, 92] on input "a. Up to $100,000 in AWS service credits" at bounding box center [179, 89] width 0 height 5
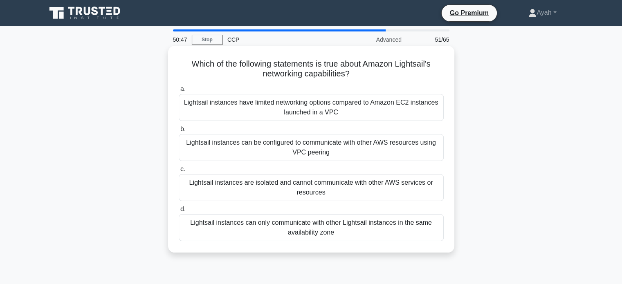
click at [410, 64] on h5 "Which of the following statements is true about Amazon Lightsail's networking c…" at bounding box center [311, 69] width 267 height 20
drag, startPoint x: 180, startPoint y: 65, endPoint x: 336, endPoint y: 238, distance: 233.3
click at [336, 238] on div "Which of the following statements is true about Amazon Lightsail's networking c…" at bounding box center [311, 149] width 280 height 201
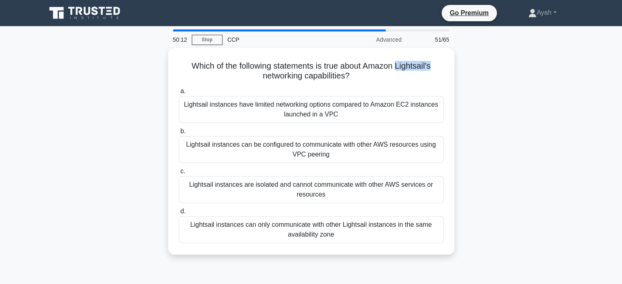
click at [537, 147] on div "Which of the following statements is true about Amazon Lightsail's networking c…" at bounding box center [311, 156] width 540 height 217
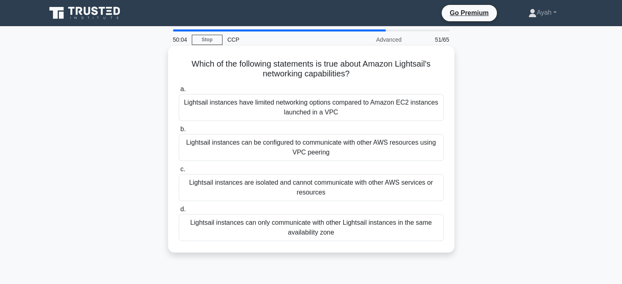
click at [215, 106] on div "Lightsail instances have limited networking options compared to Amazon EC2 inst…" at bounding box center [311, 107] width 265 height 27
click at [179, 92] on input "a. Lightsail instances have limited networking options compared to Amazon EC2 i…" at bounding box center [179, 89] width 0 height 5
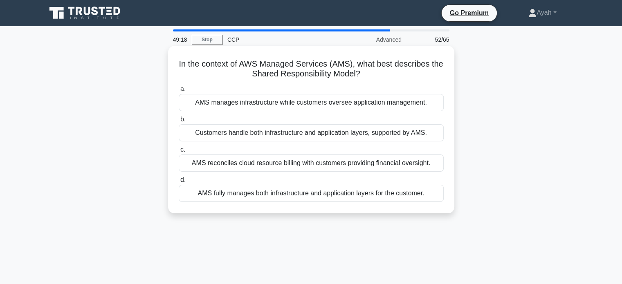
drag, startPoint x: 183, startPoint y: 65, endPoint x: 425, endPoint y: 207, distance: 281.4
click at [425, 207] on div "In the context of AWS Managed Services (AMS), what best describes the Shared Re…" at bounding box center [311, 129] width 280 height 161
click at [417, 80] on div "In the context of AWS Managed Services (AMS), what best describes the Shared Re…" at bounding box center [311, 129] width 280 height 161
click at [228, 102] on div "AMS manages infrastructure while customers oversee application management." at bounding box center [311, 102] width 265 height 17
click at [179, 92] on input "a. AMS manages infrastructure while customers oversee application management." at bounding box center [179, 89] width 0 height 5
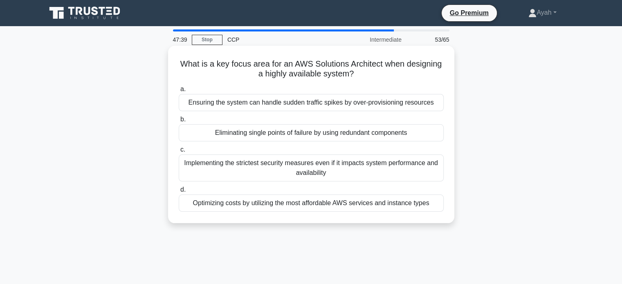
click at [273, 103] on div "Ensuring the system can handle sudden traffic spikes by over-provisioning resou…" at bounding box center [311, 102] width 265 height 17
click at [179, 92] on input "a. Ensuring the system can handle sudden traffic spikes by over-provisioning re…" at bounding box center [179, 89] width 0 height 5
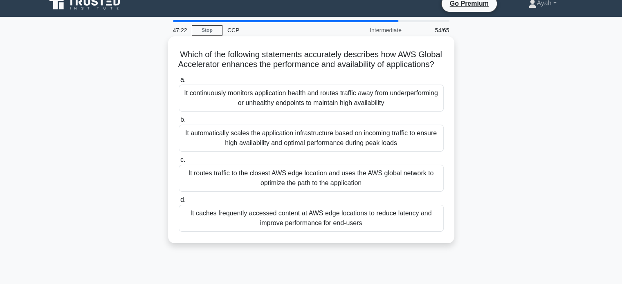
scroll to position [10, 0]
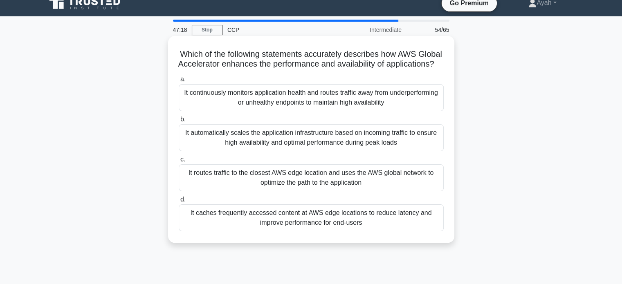
click at [235, 181] on div "It routes traffic to the closest AWS edge location and uses the AWS global netw…" at bounding box center [311, 178] width 265 height 27
click at [179, 162] on input "c. It routes traffic to the closest AWS edge location and uses the AWS global n…" at bounding box center [179, 159] width 0 height 5
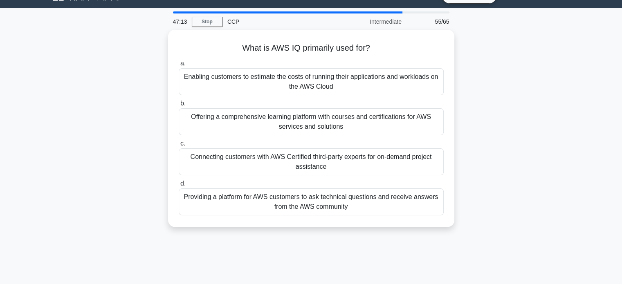
scroll to position [19, 0]
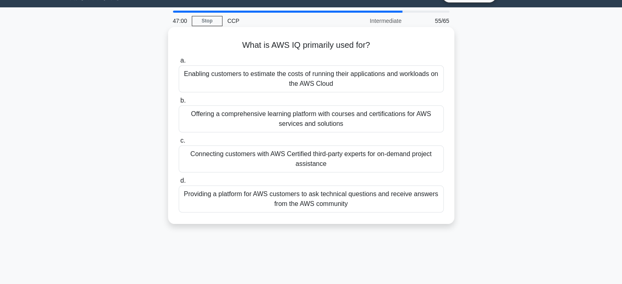
click at [357, 160] on div "Connecting customers with AWS Certified third-party experts for on-demand proje…" at bounding box center [311, 159] width 265 height 27
click at [179, 144] on input "c. Connecting customers with AWS Certified third-party experts for on-demand pr…" at bounding box center [179, 140] width 0 height 5
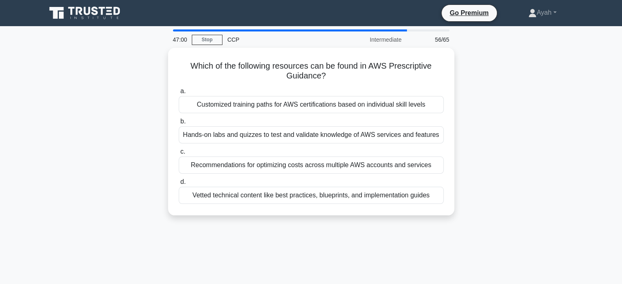
scroll to position [0, 0]
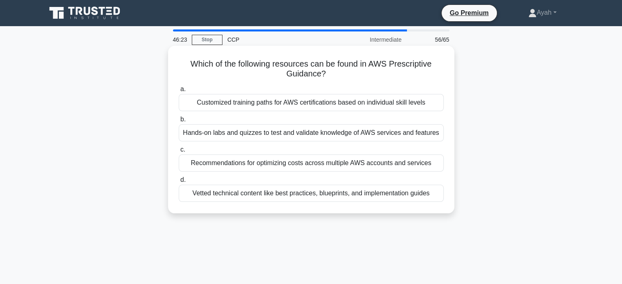
click at [350, 197] on div "Vetted technical content like best practices, blueprints, and implementation gu…" at bounding box center [311, 193] width 265 height 17
click at [179, 183] on input "d. Vetted technical content like best practices, blueprints, and implementation…" at bounding box center [179, 180] width 0 height 5
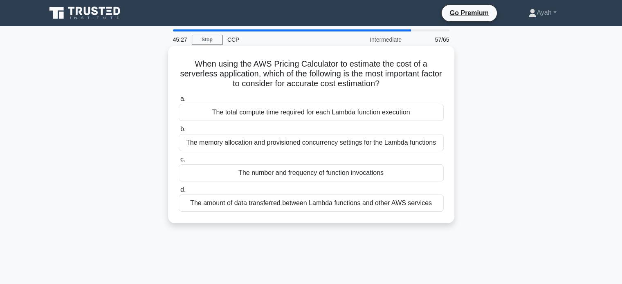
click at [409, 138] on div "The memory allocation and provisioned concurrency settings for the Lambda funct…" at bounding box center [311, 142] width 265 height 17
click at [179, 132] on input "b. The memory allocation and provisioned concurrency settings for the Lambda fu…" at bounding box center [179, 129] width 0 height 5
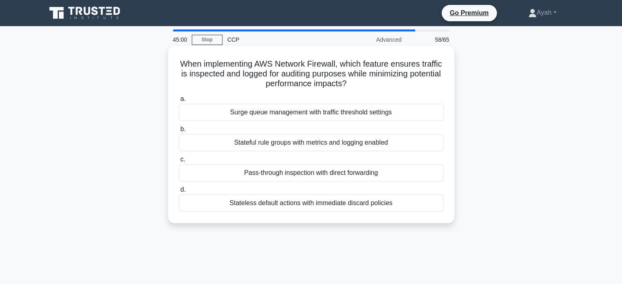
click at [388, 145] on div "Stateful rule groups with metrics and logging enabled" at bounding box center [311, 142] width 265 height 17
click at [179, 132] on input "b. Stateful rule groups with metrics and logging enabled" at bounding box center [179, 129] width 0 height 5
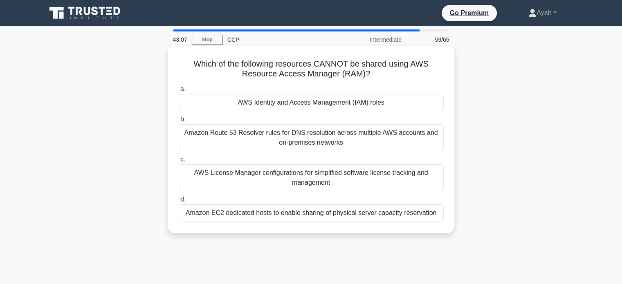
click at [329, 216] on div "Amazon EC2 dedicated hosts to enable sharing of physical server capacity reserv…" at bounding box center [311, 213] width 265 height 17
click at [179, 203] on input "d. Amazon EC2 dedicated hosts to enable sharing of physical server capacity res…" at bounding box center [179, 199] width 0 height 5
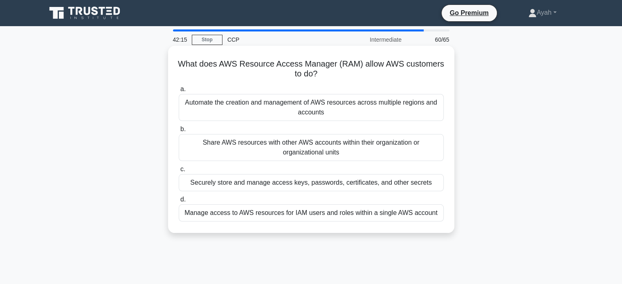
drag, startPoint x: 175, startPoint y: 64, endPoint x: 370, endPoint y: 161, distance: 217.1
click at [370, 161] on div "What does AWS Resource Access Manager (RAM) allow AWS customers to do? .spinner…" at bounding box center [311, 139] width 280 height 181
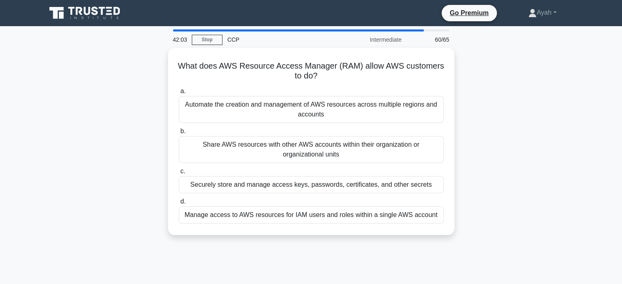
click at [81, 134] on div "What does AWS Resource Access Manager (RAM) allow AWS customers to do? .spinner…" at bounding box center [311, 146] width 540 height 197
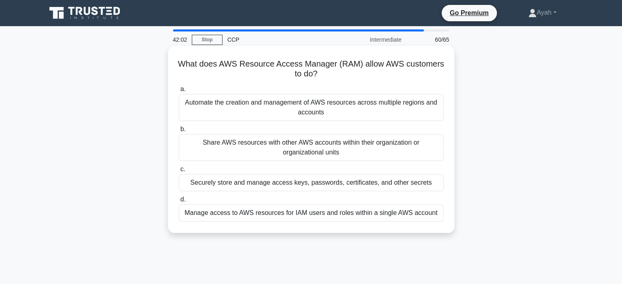
click at [232, 153] on div "Share AWS resources with other AWS accounts within their organization or organi…" at bounding box center [311, 147] width 265 height 27
click at [179, 132] on input "b. Share AWS resources with other AWS accounts within their organization or org…" at bounding box center [179, 129] width 0 height 5
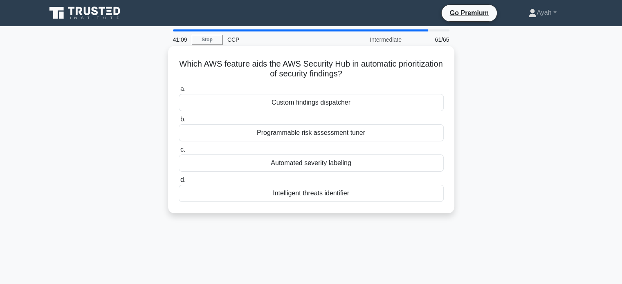
click at [298, 198] on div "Intelligent threats identifier" at bounding box center [311, 193] width 265 height 17
click at [179, 183] on input "d. Intelligent threats identifier" at bounding box center [179, 180] width 0 height 5
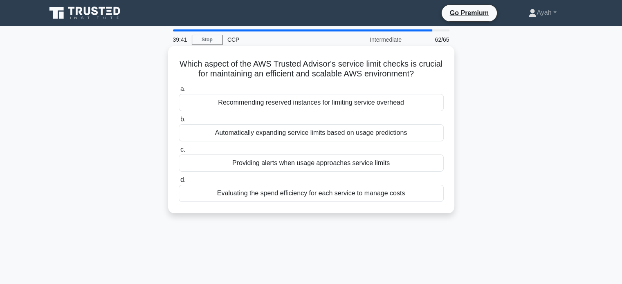
click at [238, 134] on div "Automatically expanding service limits based on usage predictions" at bounding box center [311, 132] width 265 height 17
click at [179, 122] on input "b. Automatically expanding service limits based on usage predictions" at bounding box center [179, 119] width 0 height 5
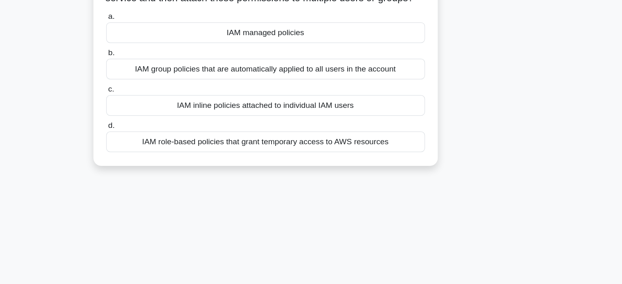
scroll to position [29, 0]
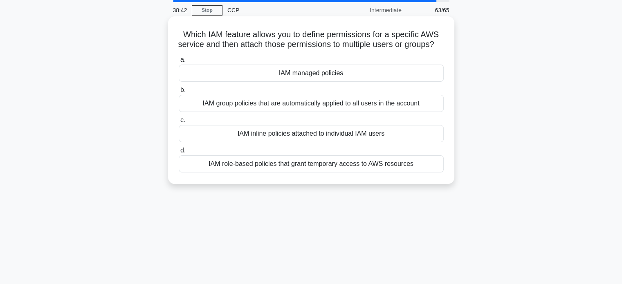
drag, startPoint x: 180, startPoint y: 35, endPoint x: 419, endPoint y: 185, distance: 282.6
click at [419, 181] on div "Which IAM feature allows you to define permissions for a specific AWS service a…" at bounding box center [311, 100] width 280 height 161
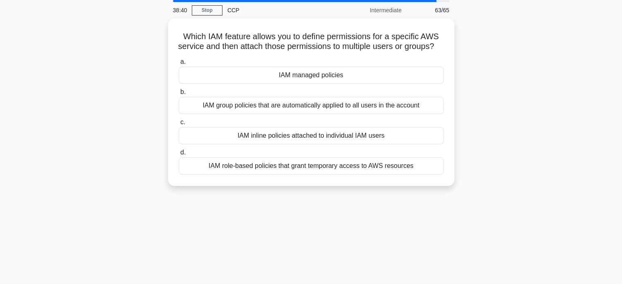
click at [560, 142] on div "Which IAM feature allows you to define permissions for a specific AWS service a…" at bounding box center [311, 107] width 540 height 178
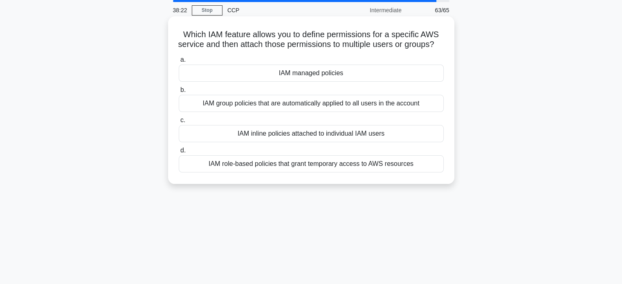
click at [269, 82] on div "IAM managed policies" at bounding box center [311, 73] width 265 height 17
click at [179, 63] on input "a. IAM managed policies" at bounding box center [179, 59] width 0 height 5
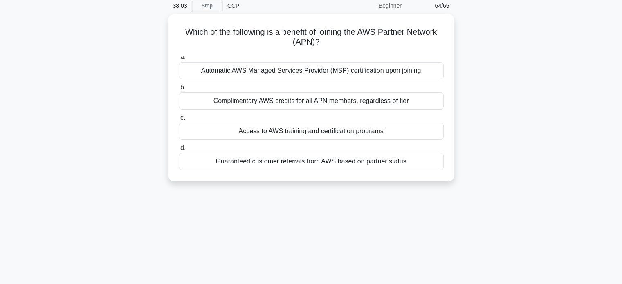
scroll to position [34, 0]
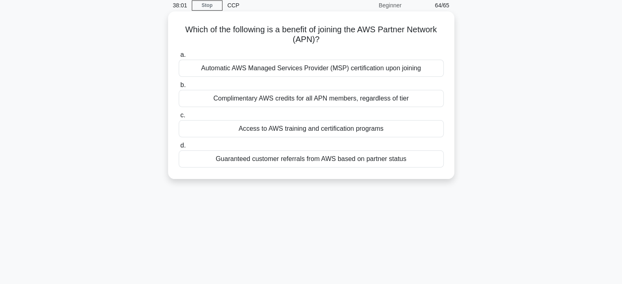
click at [229, 162] on div "Guaranteed customer referrals from AWS based on partner status" at bounding box center [311, 159] width 265 height 17
click at [179, 149] on input "d. Guaranteed customer referrals from AWS based on partner status" at bounding box center [179, 145] width 0 height 5
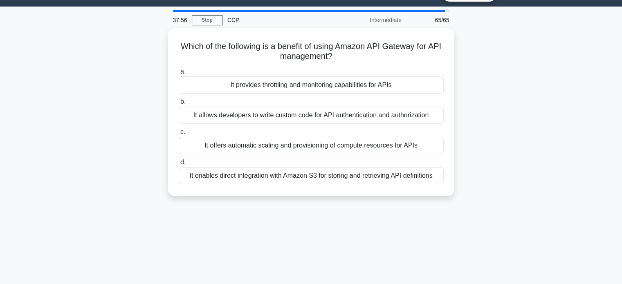
scroll to position [19, 0]
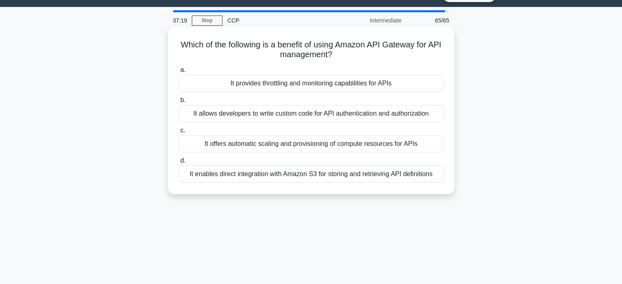
click at [227, 117] on div "It allows developers to write custom code for API authentication and authorizat…" at bounding box center [311, 113] width 265 height 17
click at [179, 103] on input "b. It allows developers to write custom code for API authentication and authori…" at bounding box center [179, 100] width 0 height 5
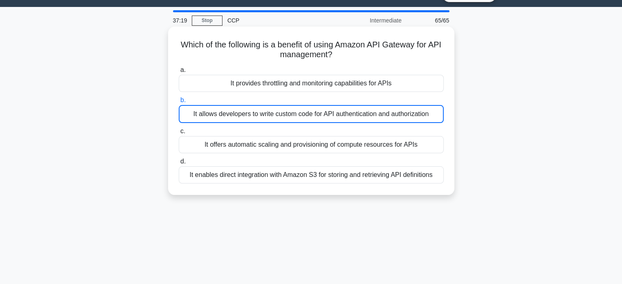
scroll to position [0, 0]
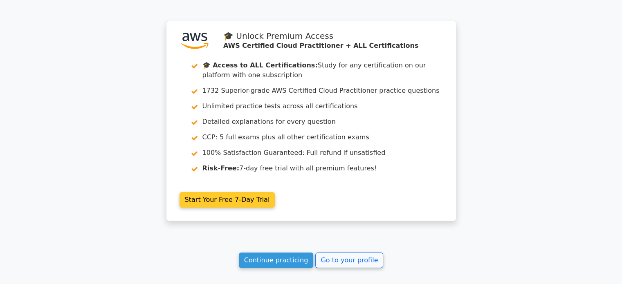
scroll to position [2769, 0]
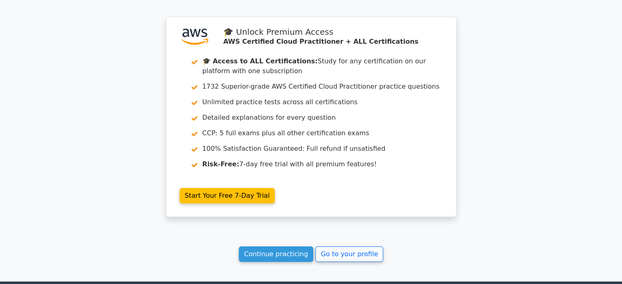
click at [158, 61] on div ".st0{fill:#252F3E;} .st1{fill-rule:evenodd;clip-rule:evenodd;fill:#FF9900;} 🎓 U…" at bounding box center [311, 122] width 307 height 210
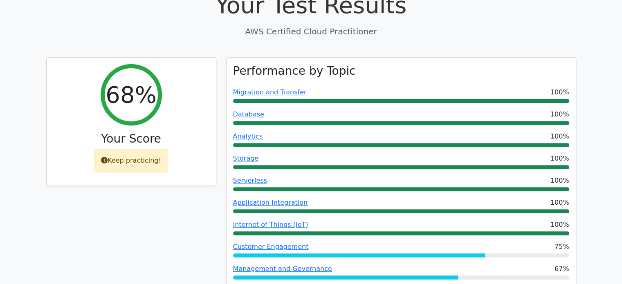
scroll to position [268, 0]
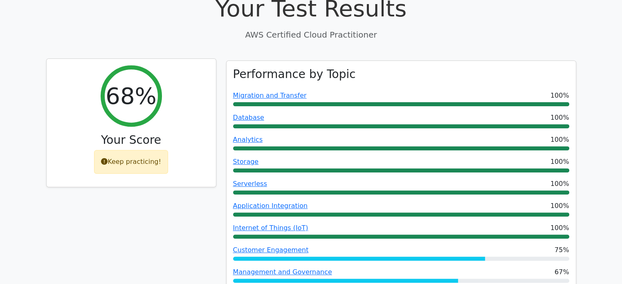
click at [138, 163] on div "Keep practicing!" at bounding box center [131, 162] width 74 height 24
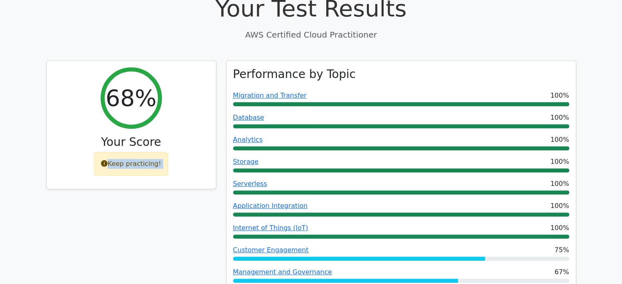
click at [147, 192] on div "68% Your Score Keep practicing!" at bounding box center [131, 261] width 180 height 401
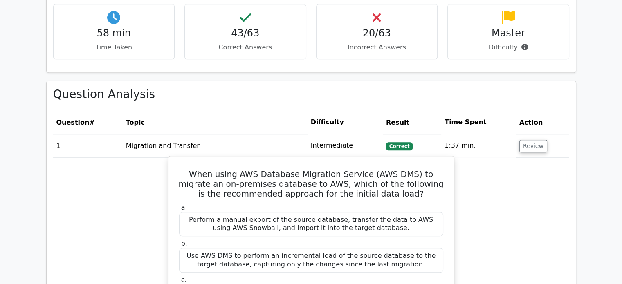
scroll to position [756, 0]
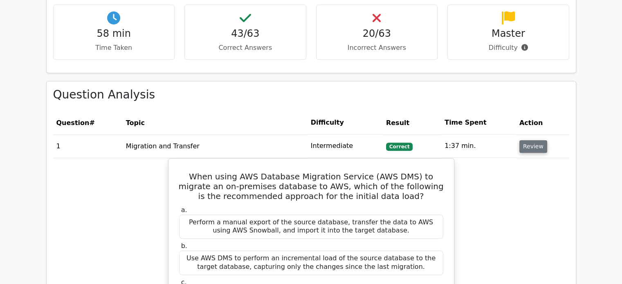
click at [530, 147] on button "Review" at bounding box center [534, 146] width 28 height 13
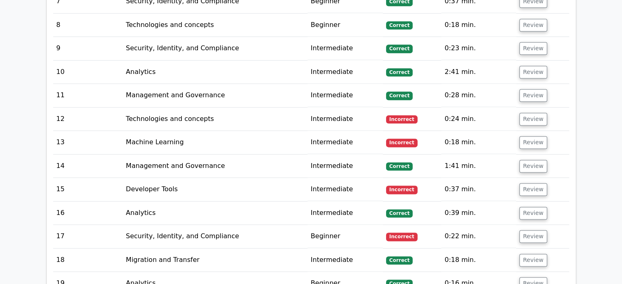
scroll to position [1041, 0]
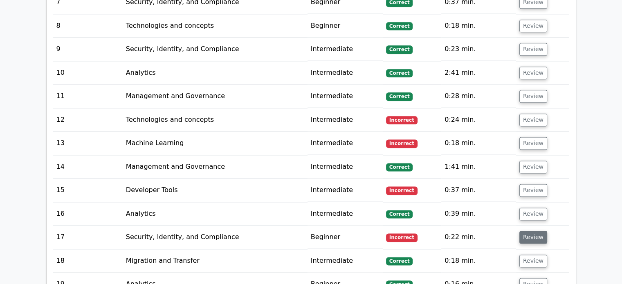
click at [537, 233] on button "Review" at bounding box center [534, 237] width 28 height 13
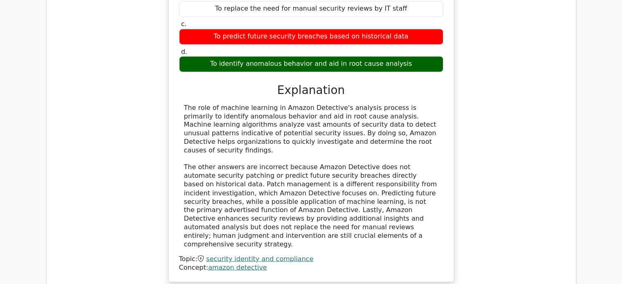
scroll to position [1364, 0]
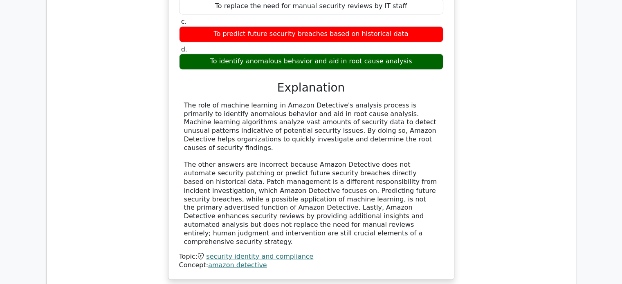
click at [225, 112] on div "The role of machine learning in Amazon Detective's analysis process is primaril…" at bounding box center [311, 173] width 255 height 145
click at [379, 185] on div "The role of machine learning in Amazon Detective's analysis process is primaril…" at bounding box center [311, 173] width 255 height 145
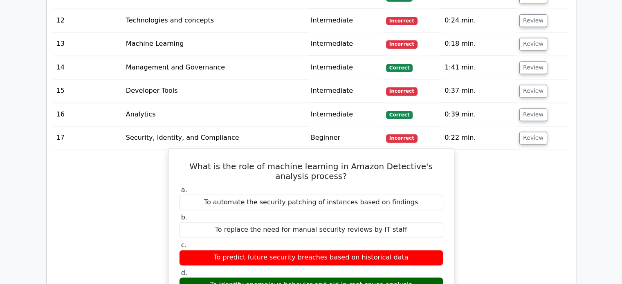
scroll to position [1139, 0]
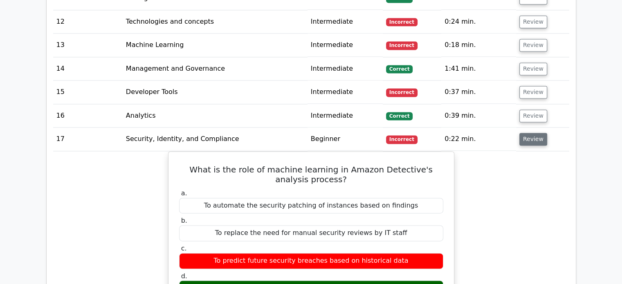
click at [534, 133] on button "Review" at bounding box center [534, 139] width 28 height 13
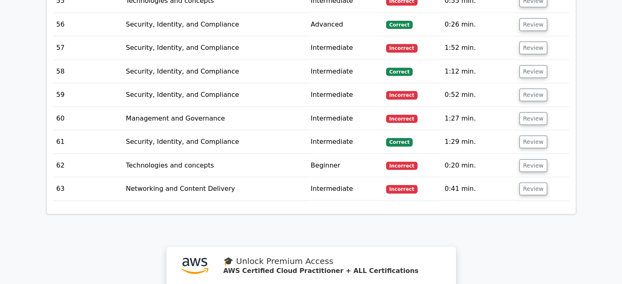
scroll to position [2171, 0]
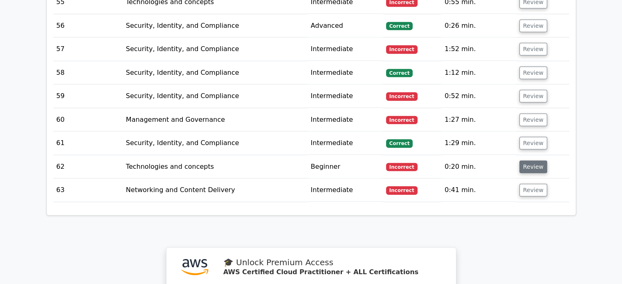
click at [535, 163] on button "Review" at bounding box center [534, 167] width 28 height 13
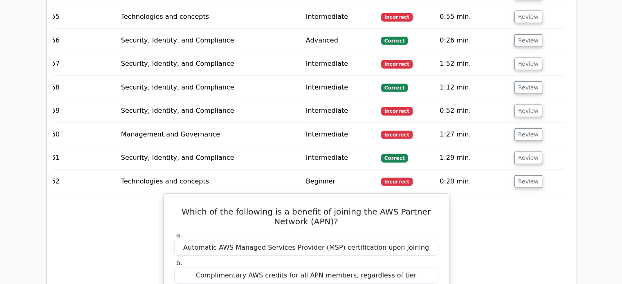
scroll to position [2149, 0]
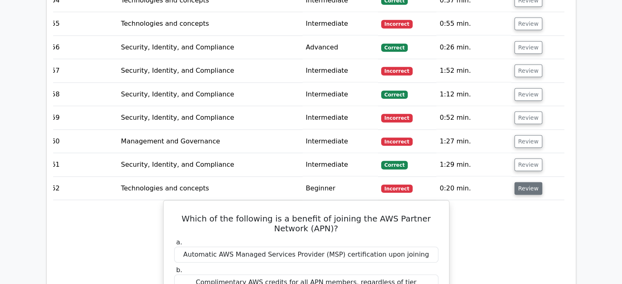
click at [524, 183] on button "Review" at bounding box center [529, 189] width 28 height 13
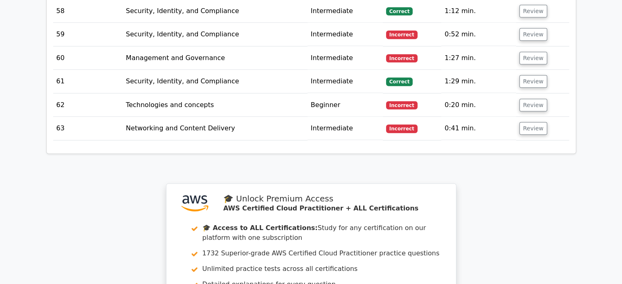
scroll to position [2487, 0]
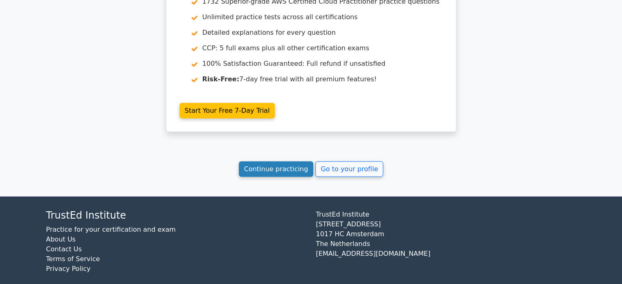
click at [295, 164] on link "Continue practicing" at bounding box center [276, 170] width 75 height 16
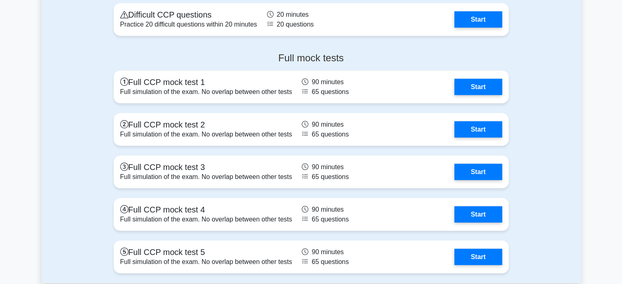
scroll to position [2023, 0]
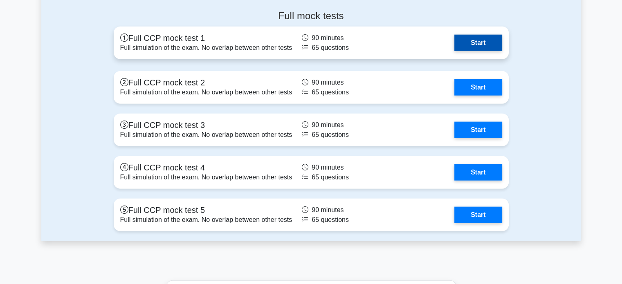
click at [455, 42] on link "Start" at bounding box center [478, 43] width 47 height 16
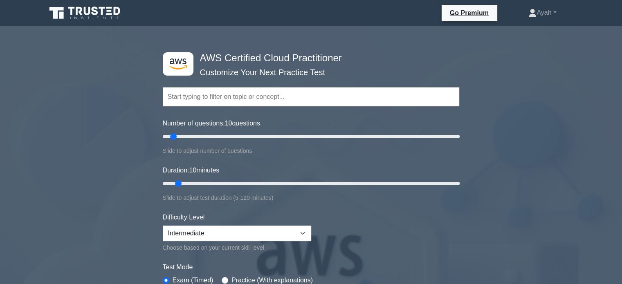
click at [82, 16] on icon at bounding box center [85, 13] width 79 height 16
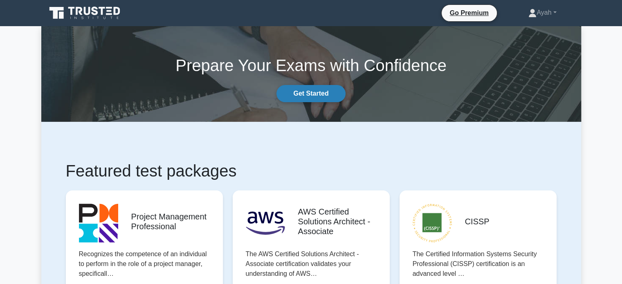
click at [309, 91] on link "Get Started" at bounding box center [311, 93] width 69 height 17
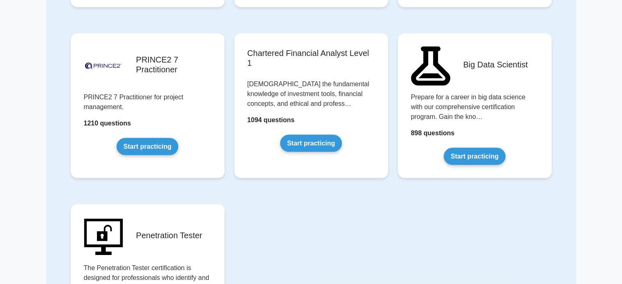
scroll to position [1817, 0]
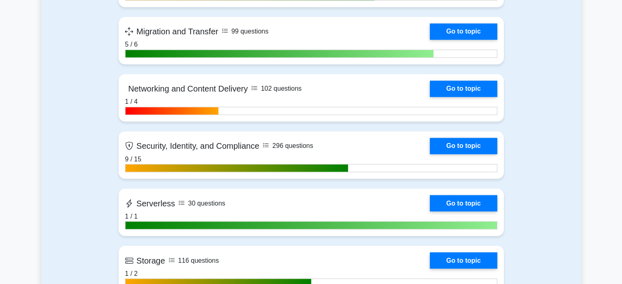
scroll to position [1393, 0]
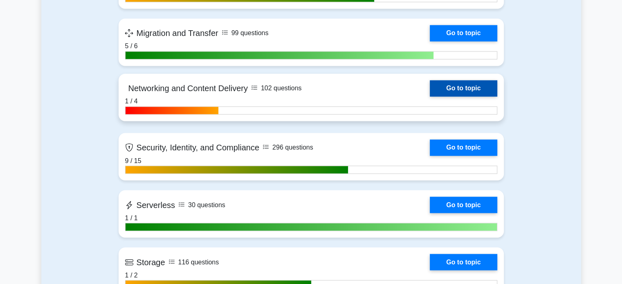
click at [478, 95] on link "Go to topic" at bounding box center [463, 88] width 67 height 16
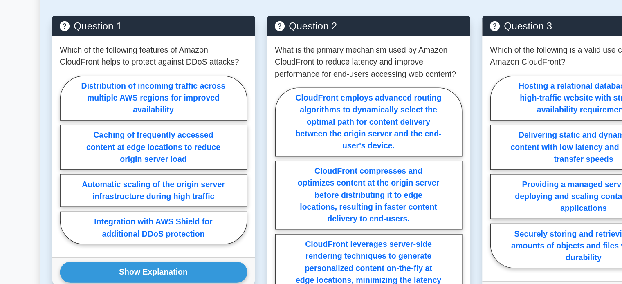
scroll to position [419, 0]
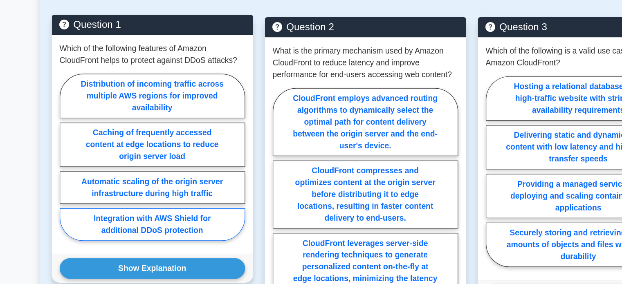
click at [122, 217] on label "Integration with AWS Shield for additional DDoS protection" at bounding box center [135, 214] width 154 height 27
click at [63, 164] on input "Integration with AWS Shield for additional DDoS protection" at bounding box center [60, 160] width 5 height 5
radio input "true"
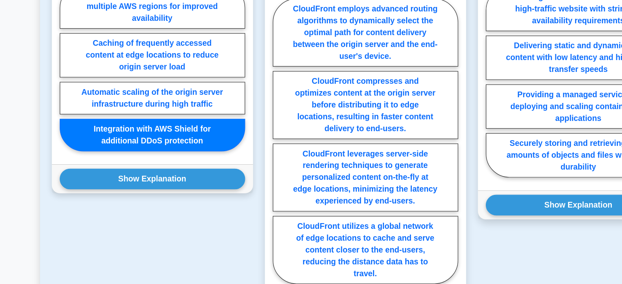
scroll to position [473, 0]
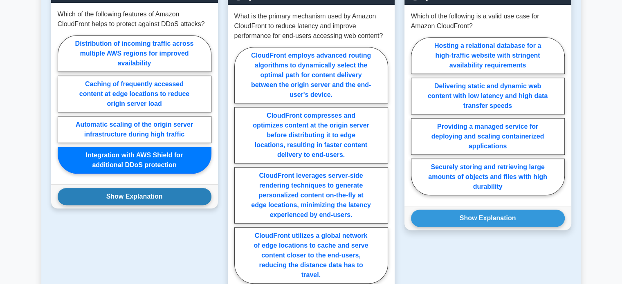
click at [170, 196] on button "Show Explanation" at bounding box center [135, 196] width 154 height 17
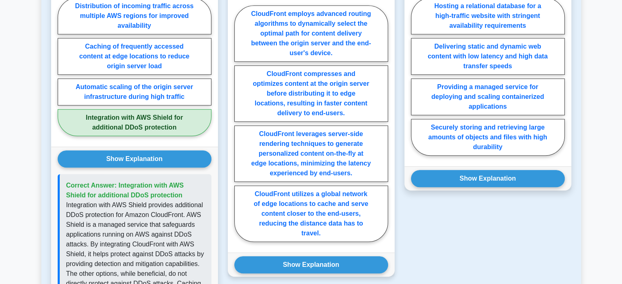
scroll to position [514, 0]
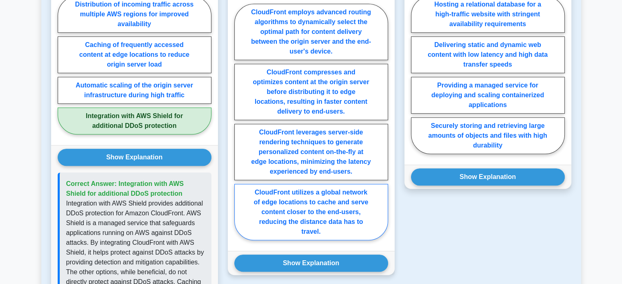
click at [312, 227] on label "CloudFront utilizes a global network of edge locations to cache and serve conte…" at bounding box center [312, 212] width 154 height 56
click at [240, 127] on input "CloudFront utilizes a global network of edge locations to cache and serve conte…" at bounding box center [237, 124] width 5 height 5
radio input "true"
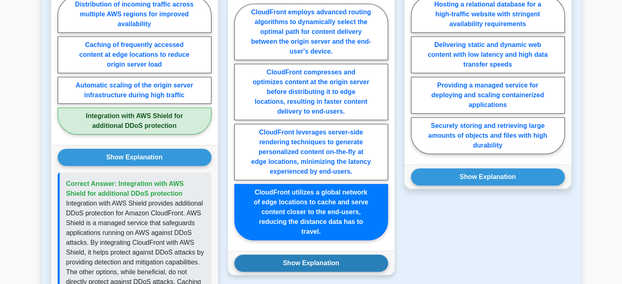
click at [310, 262] on button "Show Explanation" at bounding box center [312, 263] width 154 height 17
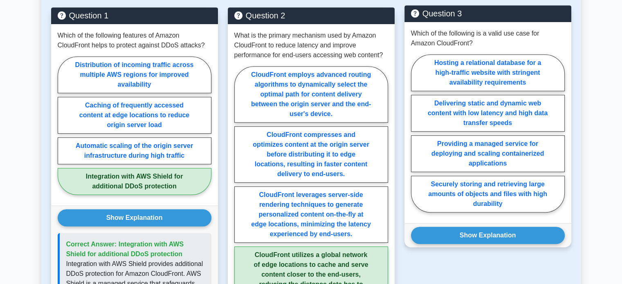
scroll to position [452, 0]
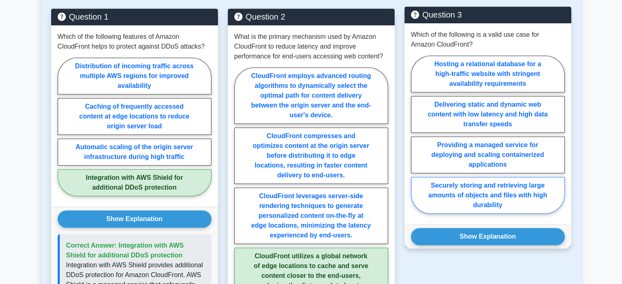
click at [426, 198] on label "Securely storing and retrieving large amounts of objects and files with high du…" at bounding box center [488, 195] width 154 height 37
click at [417, 140] on input "Securely storing and retrieving large amounts of objects and files with high du…" at bounding box center [413, 137] width 5 height 5
radio input "true"
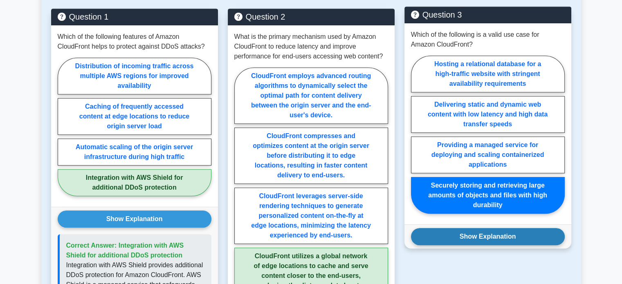
click at [431, 236] on button "Show Explanation" at bounding box center [488, 236] width 154 height 17
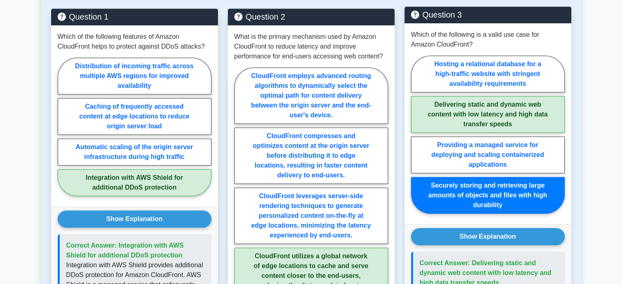
click at [467, 104] on label "Delivering static and dynamic web content with low latency and high data transf…" at bounding box center [488, 114] width 154 height 37
click at [417, 135] on input "Delivering static and dynamic web content with low latency and high data transf…" at bounding box center [413, 137] width 5 height 5
radio input "true"
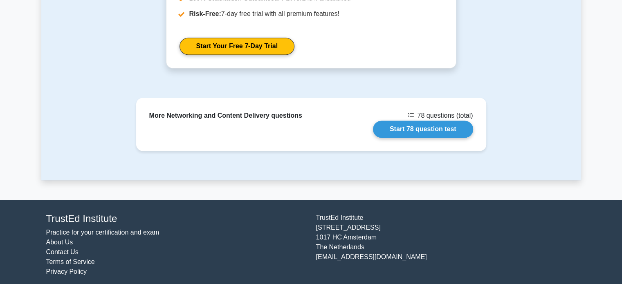
scroll to position [1145, 0]
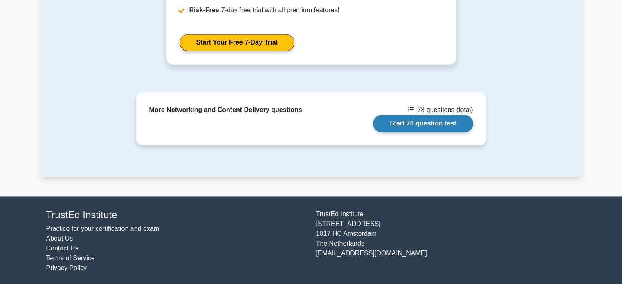
click at [446, 121] on link "Start 78 question test" at bounding box center [423, 123] width 100 height 17
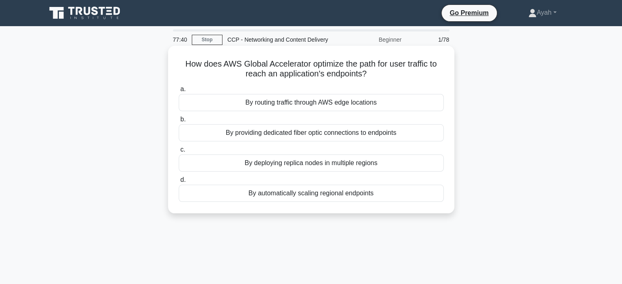
click at [290, 104] on div "By routing traffic through AWS edge locations" at bounding box center [311, 102] width 265 height 17
click at [179, 92] on input "a. By routing traffic through AWS edge locations" at bounding box center [179, 89] width 0 height 5
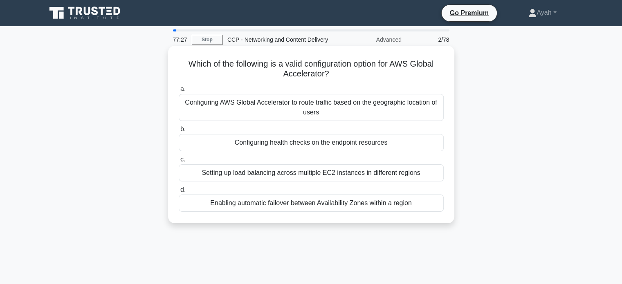
click at [300, 96] on div "Configuring AWS Global Accelerator to route traffic based on the geographic loc…" at bounding box center [311, 107] width 265 height 27
click at [179, 92] on input "a. Configuring AWS Global Accelerator to route traffic based on the geographic …" at bounding box center [179, 89] width 0 height 5
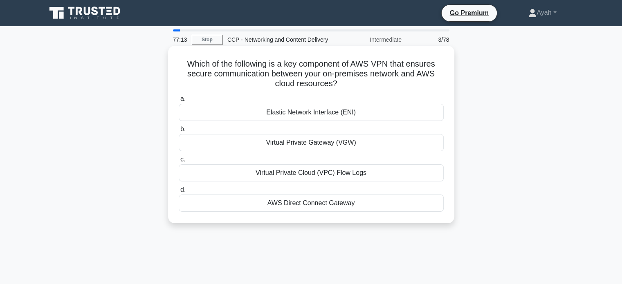
click at [378, 65] on h5 "Which of the following is a key component of AWS VPN that ensures secure commun…" at bounding box center [311, 74] width 267 height 30
click at [331, 144] on div "Virtual Private Gateway (VGW)" at bounding box center [311, 142] width 265 height 17
click at [179, 132] on input "b. Virtual Private Gateway (VGW)" at bounding box center [179, 129] width 0 height 5
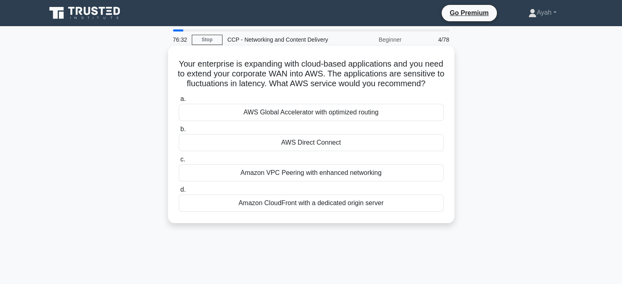
click at [268, 151] on div "AWS Direct Connect" at bounding box center [311, 142] width 265 height 17
click at [179, 132] on input "b. AWS Direct Connect" at bounding box center [179, 129] width 0 height 5
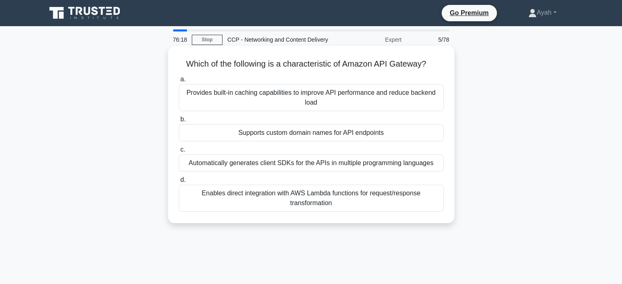
click at [286, 68] on h5 "Which of the following is a characteristic of Amazon API Gateway? .spinner_0XTQ…" at bounding box center [311, 64] width 267 height 11
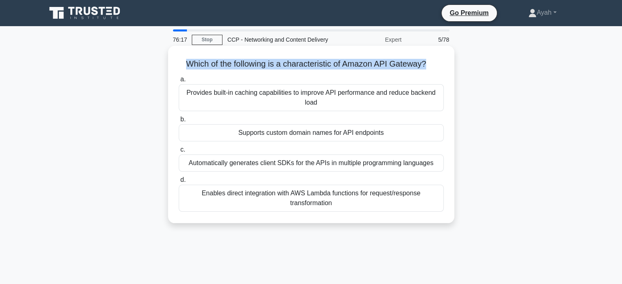
click at [286, 68] on h5 "Which of the following is a characteristic of Amazon API Gateway? .spinner_0XTQ…" at bounding box center [311, 64] width 267 height 11
copy div "Which of the following is a characteristic of Amazon API Gateway? .spinner_0XTQ…"
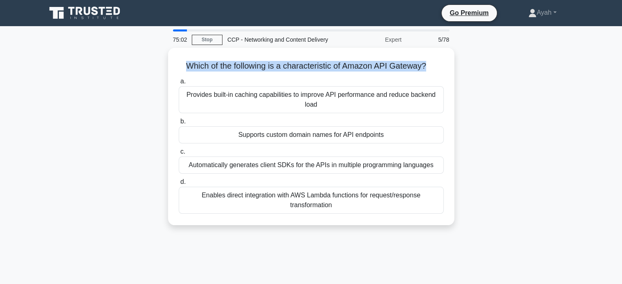
drag, startPoint x: 226, startPoint y: 245, endPoint x: 163, endPoint y: 70, distance: 186.2
click at [163, 70] on div "75:02 Stop CCP - Networking and Content Delivery Expert 5/78 Which of the follo…" at bounding box center [311, 233] width 540 height 409
copy div "Which of the following is a characteristic of Amazon API Gateway? .spinner_0XTQ…"
click at [257, 261] on div "74:28 Stop CCP - Networking and Content Delivery Expert 5/78 Which of the follo…" at bounding box center [311, 233] width 540 height 409
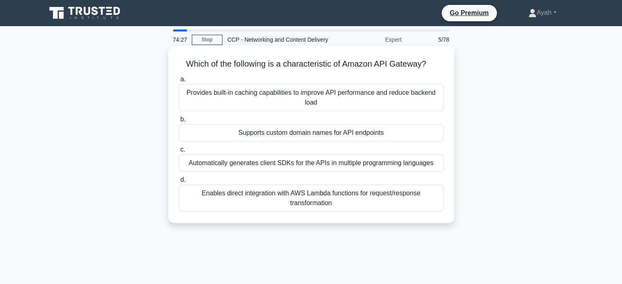
click at [272, 199] on div "Enables direct integration with AWS Lambda functions for request/response trans…" at bounding box center [311, 198] width 265 height 27
click at [179, 183] on input "d. Enables direct integration with AWS Lambda functions for request/response tr…" at bounding box center [179, 180] width 0 height 5
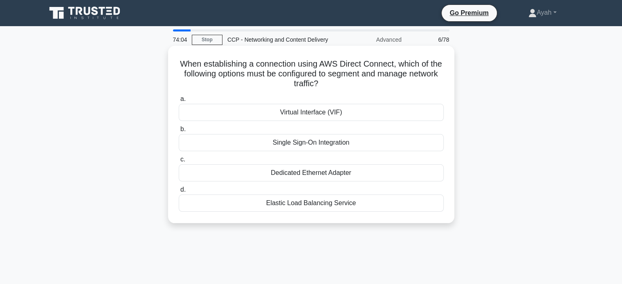
click at [317, 115] on div "Virtual Interface (VIF)" at bounding box center [311, 112] width 265 height 17
click at [179, 102] on input "a. Virtual Interface (VIF)" at bounding box center [179, 99] width 0 height 5
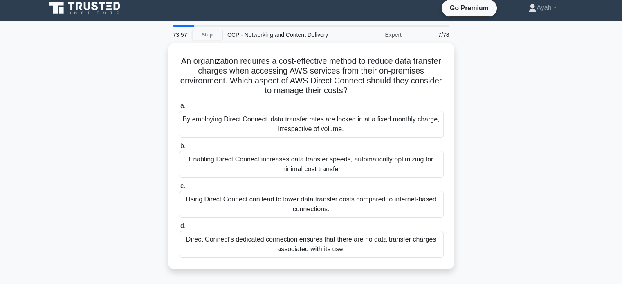
scroll to position [2, 0]
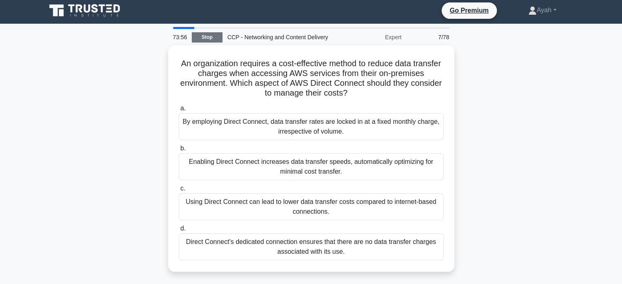
click at [212, 37] on link "Stop" at bounding box center [207, 37] width 31 height 10
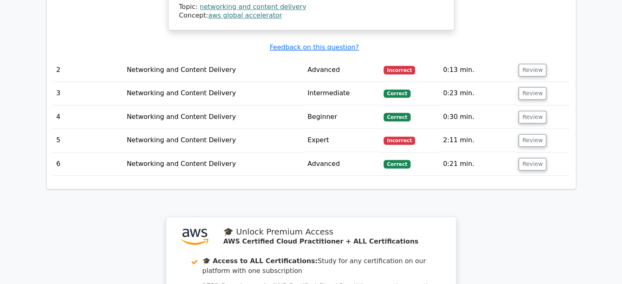
scroll to position [1028, 0]
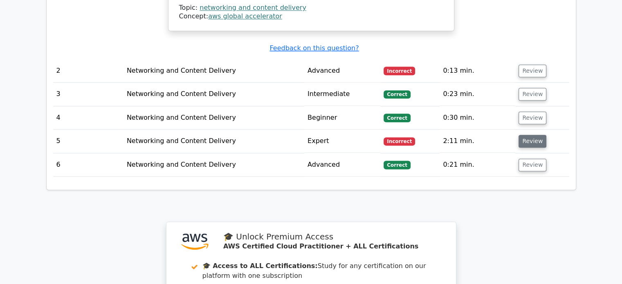
click at [528, 135] on button "Review" at bounding box center [533, 141] width 28 height 13
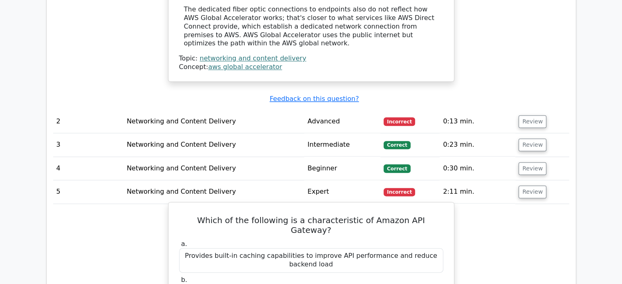
scroll to position [977, 0]
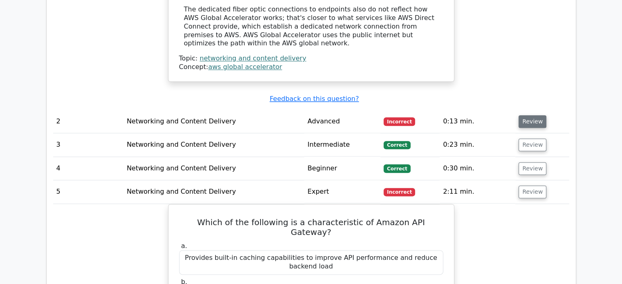
click at [529, 115] on button "Review" at bounding box center [533, 121] width 28 height 13
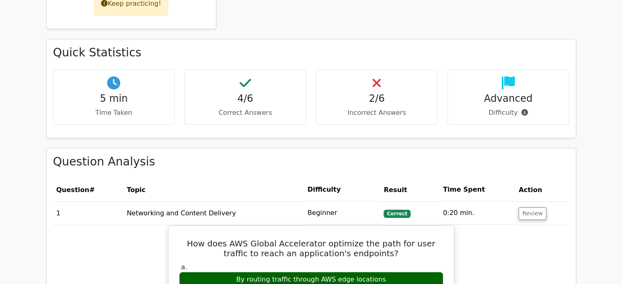
scroll to position [447, 0]
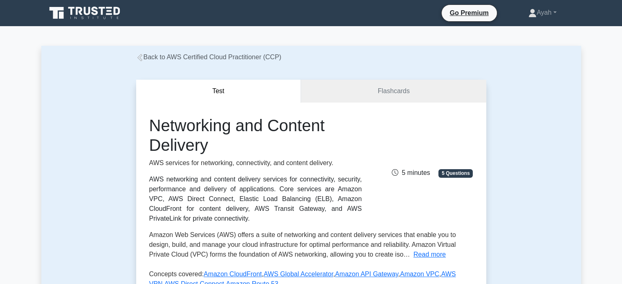
scroll to position [1, 0]
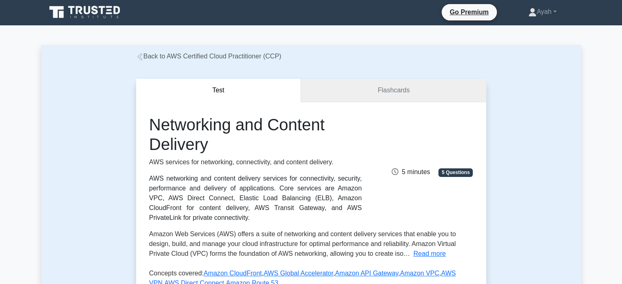
click at [377, 95] on link "Flashcards" at bounding box center [393, 90] width 185 height 23
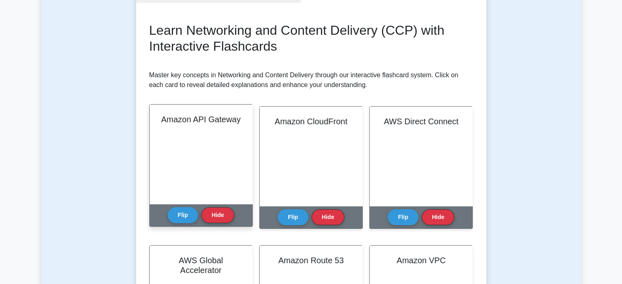
scroll to position [100, 0]
click at [215, 163] on div "Amazon API Gateway" at bounding box center [201, 154] width 103 height 99
click at [188, 214] on button "Flip" at bounding box center [183, 215] width 31 height 16
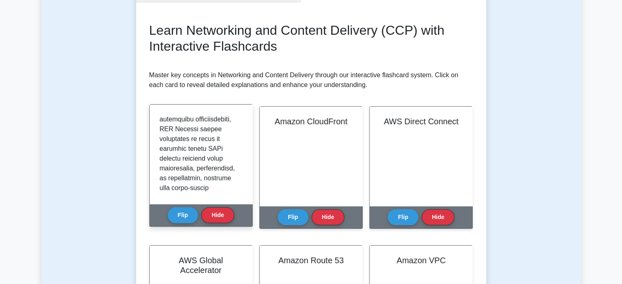
scroll to position [1233, 0]
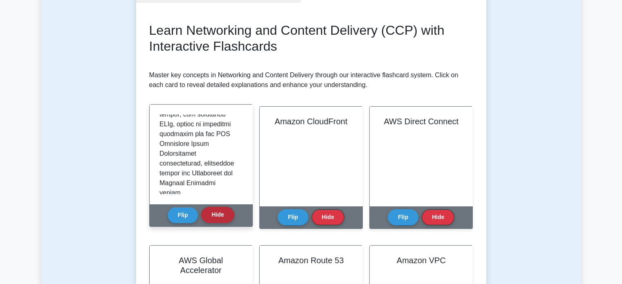
click at [220, 213] on button "Hide" at bounding box center [217, 215] width 33 height 16
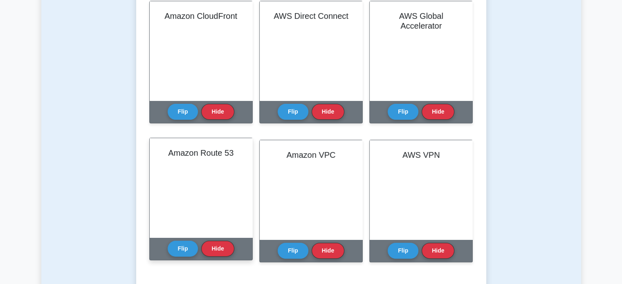
scroll to position [205, 0]
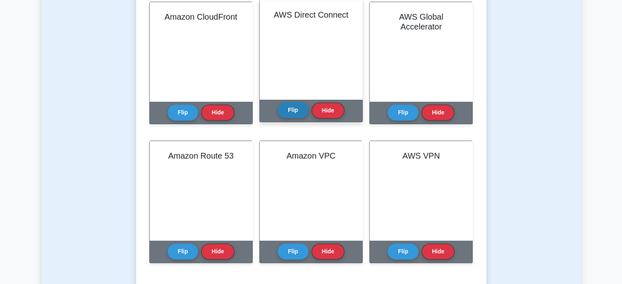
click at [291, 111] on button "Flip" at bounding box center [293, 110] width 31 height 16
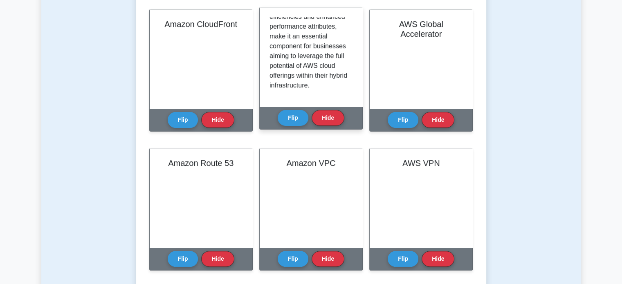
scroll to position [1062, 0]
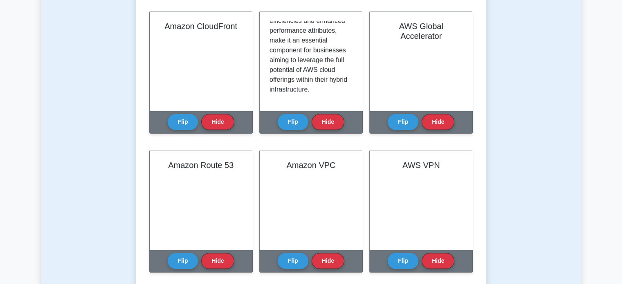
click at [31, 144] on main "Back to AWS Certified Cloud Practitioner (CCP) Test Flashcards Learn Networking…" at bounding box center [311, 237] width 622 height 817
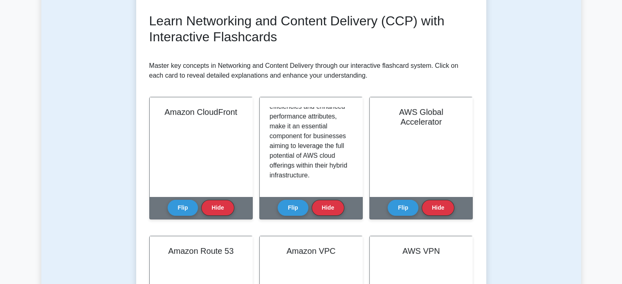
scroll to position [0, 0]
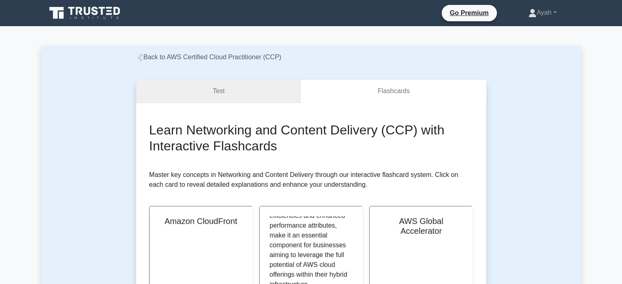
click at [227, 94] on link "Test" at bounding box center [218, 91] width 165 height 23
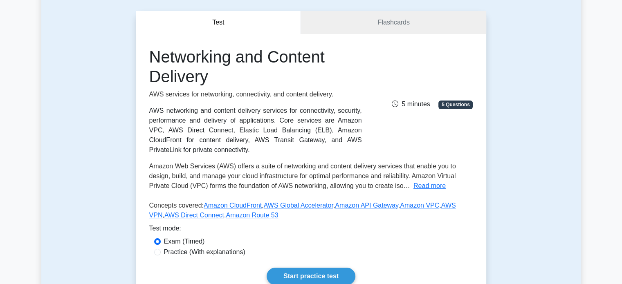
scroll to position [90, 0]
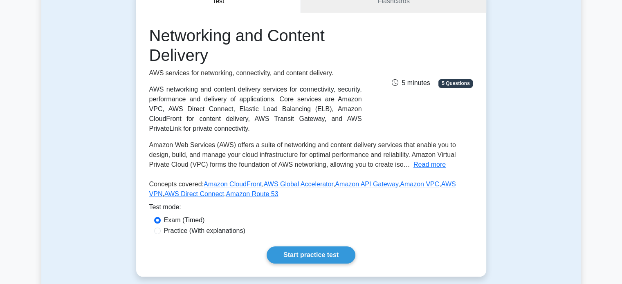
click at [183, 233] on label "Practice (With explanations)" at bounding box center [204, 231] width 81 height 10
click at [161, 233] on input "Practice (With explanations)" at bounding box center [157, 231] width 7 height 7
radio input "true"
click at [315, 257] on link "Start practice test" at bounding box center [311, 255] width 89 height 17
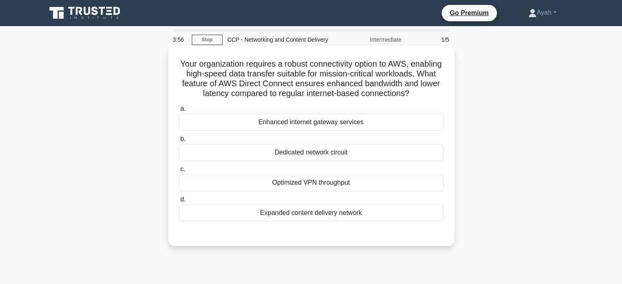
click at [288, 192] on div "Optimized VPN throughput" at bounding box center [311, 182] width 265 height 17
click at [179, 172] on input "c. Optimized VPN throughput" at bounding box center [179, 169] width 0 height 5
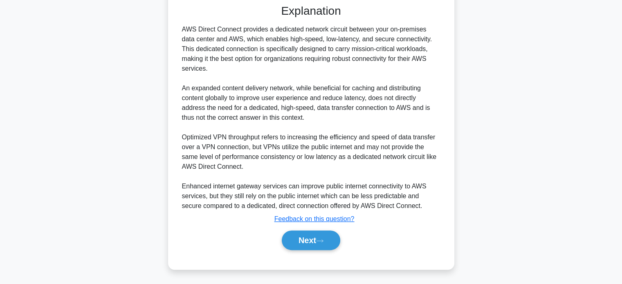
scroll to position [225, 0]
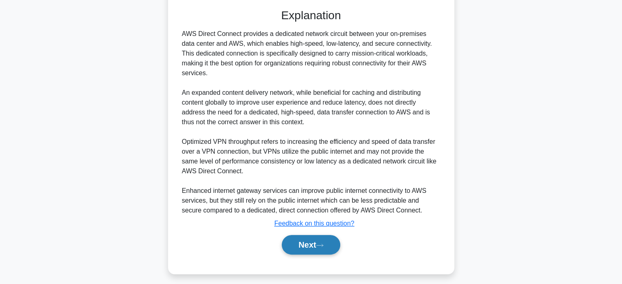
click at [303, 249] on button "Next" at bounding box center [311, 245] width 59 height 20
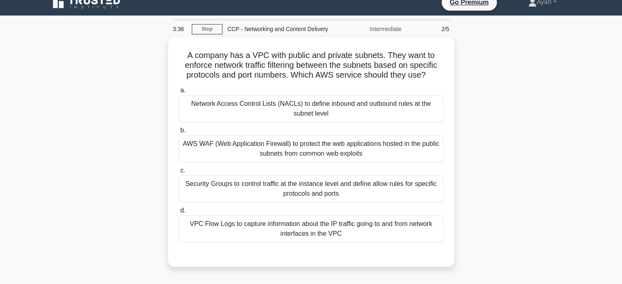
scroll to position [10, 0]
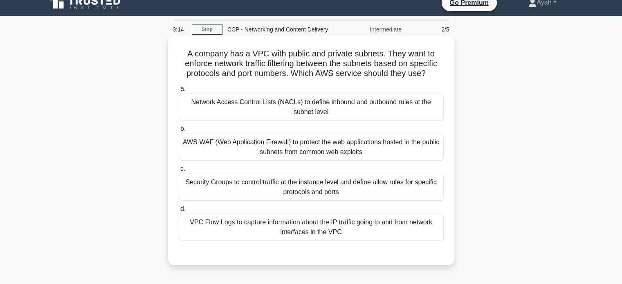
click at [354, 64] on h5 "A company has a VPC with public and private subnets. They want to enforce netwo…" at bounding box center [311, 64] width 267 height 30
click at [286, 113] on div "Network Access Control Lists (NACLs) to define inbound and outbound rules at th…" at bounding box center [311, 107] width 265 height 27
click at [179, 92] on input "a. Network Access Control Lists (NACLs) to define inbound and outbound rules at…" at bounding box center [179, 88] width 0 height 5
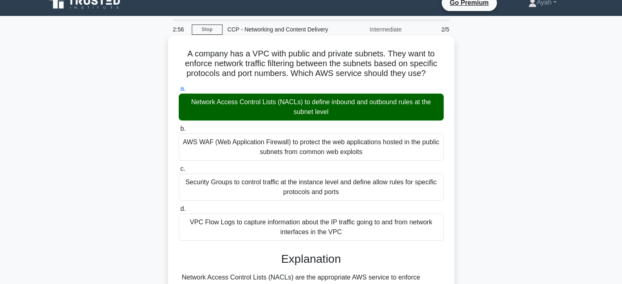
scroll to position [158, 0]
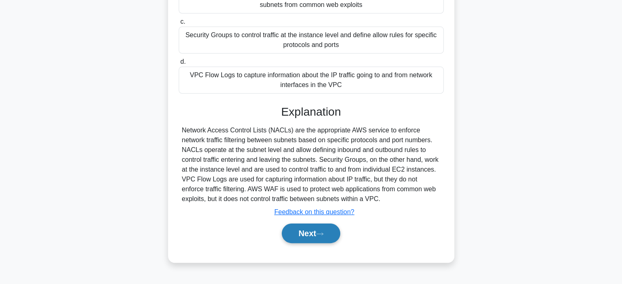
click at [311, 235] on button "Next" at bounding box center [311, 234] width 59 height 20
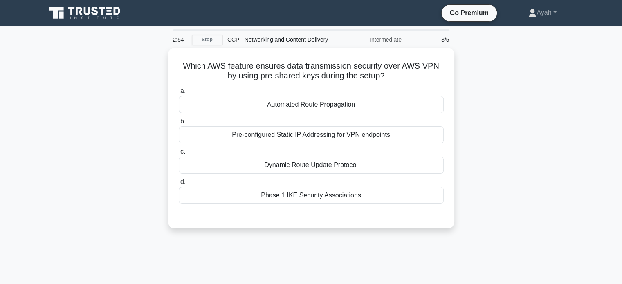
scroll to position [0, 0]
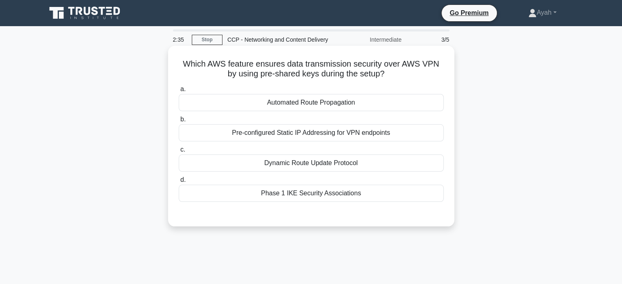
drag, startPoint x: 185, startPoint y: 65, endPoint x: 390, endPoint y: 189, distance: 240.1
click at [390, 189] on div "Which AWS feature ensures data transmission security over AWS VPN by using pre-…" at bounding box center [311, 136] width 280 height 174
copy div "Which AWS feature ensures data transmission security over AWS VPN by using pre-…"
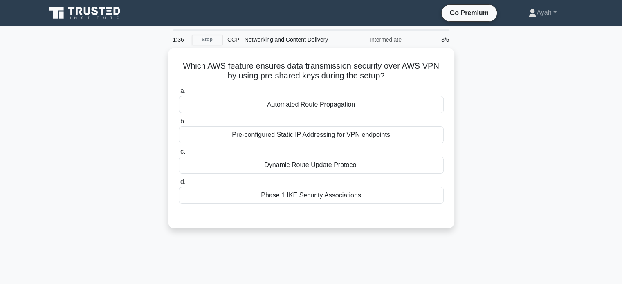
click at [113, 186] on div "Which AWS feature ensures data transmission security over AWS VPN by using pre-…" at bounding box center [311, 143] width 540 height 191
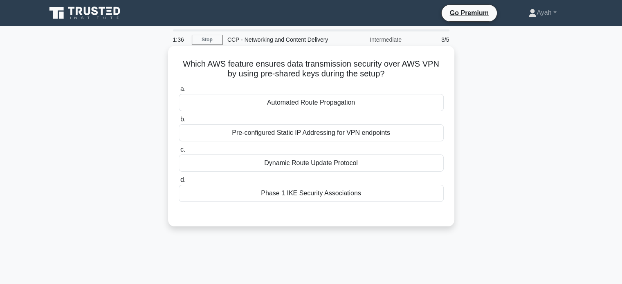
click at [201, 194] on div "Phase 1 IKE Security Associations" at bounding box center [311, 193] width 265 height 17
click at [179, 183] on input "d. Phase 1 IKE Security Associations" at bounding box center [179, 180] width 0 height 5
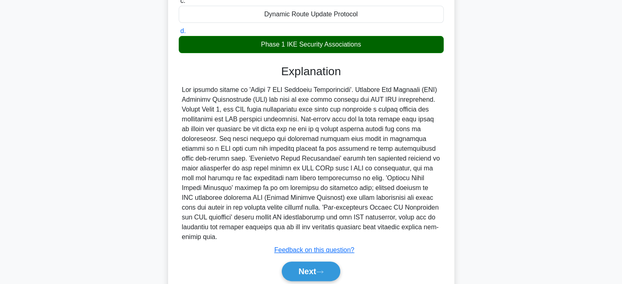
scroll to position [170, 0]
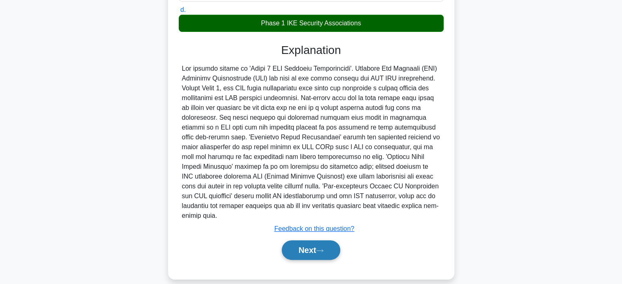
click at [317, 241] on button "Next" at bounding box center [311, 251] width 59 height 20
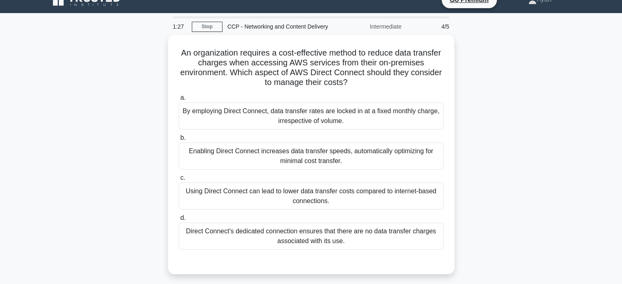
scroll to position [13, 0]
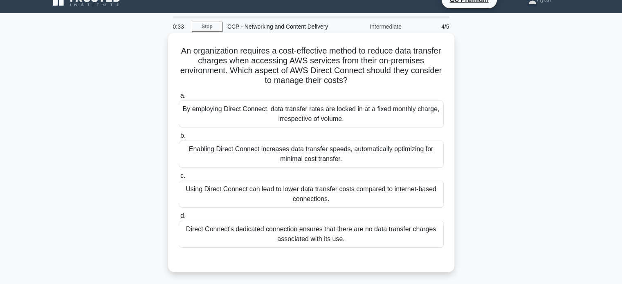
click at [229, 195] on div "Using Direct Connect can lead to lower data transfer costs compared to internet…" at bounding box center [311, 194] width 265 height 27
click at [179, 179] on input "c. Using Direct Connect can lead to lower data transfer costs compared to inter…" at bounding box center [179, 176] width 0 height 5
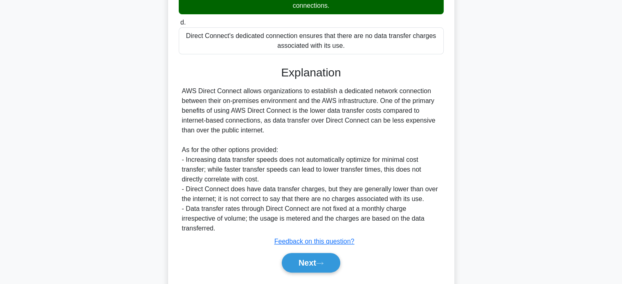
scroll to position [210, 0]
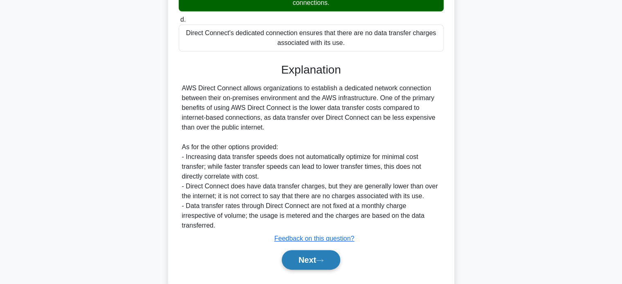
click at [305, 252] on button "Next" at bounding box center [311, 260] width 59 height 20
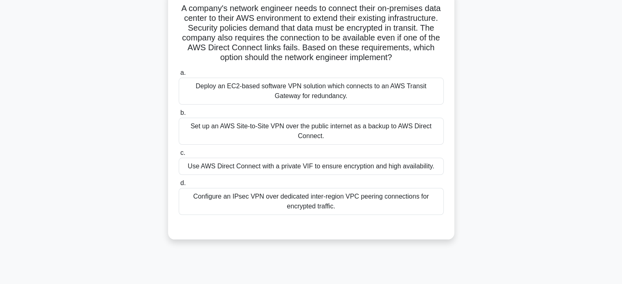
scroll to position [54, 0]
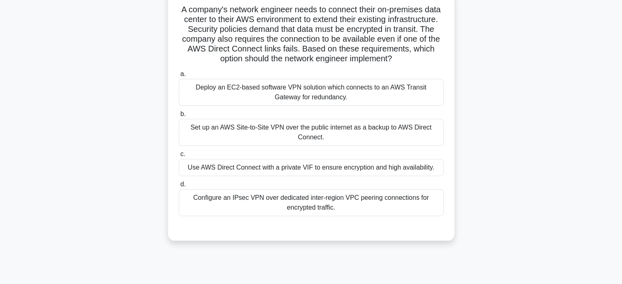
click at [279, 176] on div "Use AWS Direct Connect with a private VIF to ensure encryption and high availab…" at bounding box center [311, 167] width 265 height 17
click at [179, 157] on input "c. Use AWS Direct Connect with a private VIF to ensure encryption and high avai…" at bounding box center [179, 154] width 0 height 5
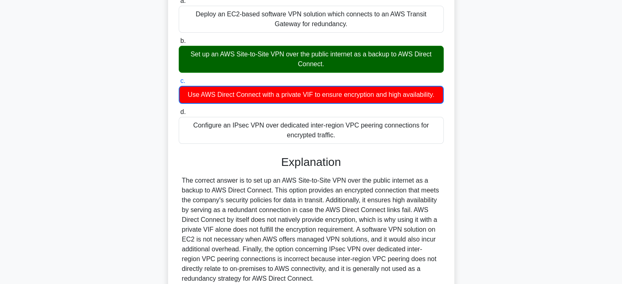
scroll to position [210, 0]
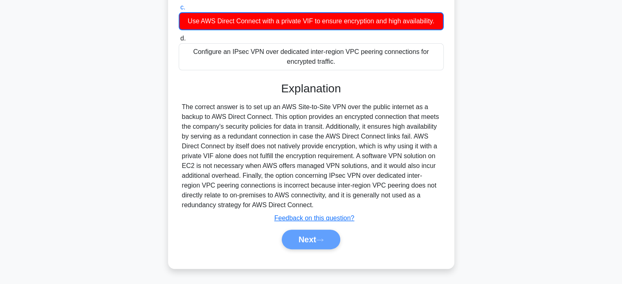
click at [310, 245] on div "Next" at bounding box center [311, 240] width 268 height 20
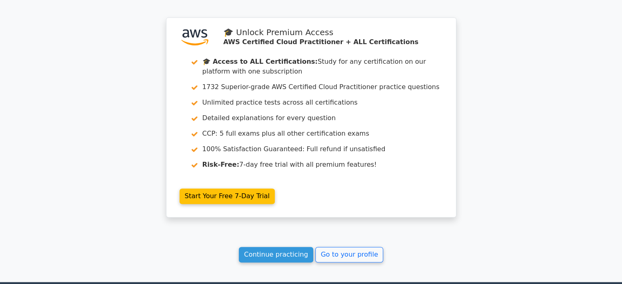
scroll to position [1279, 0]
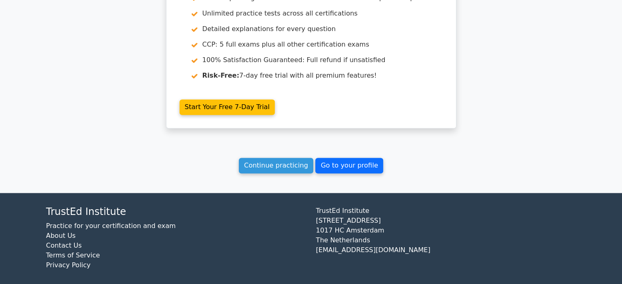
click at [342, 160] on link "Go to your profile" at bounding box center [350, 166] width 68 height 16
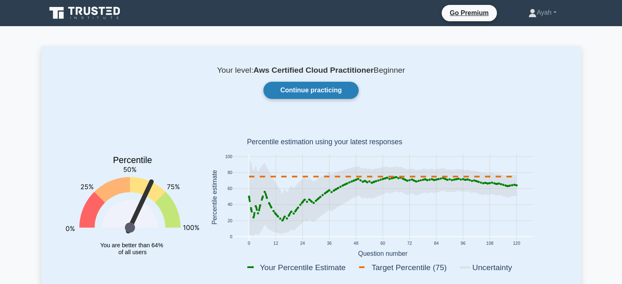
click at [304, 92] on link "Continue practicing" at bounding box center [311, 90] width 95 height 17
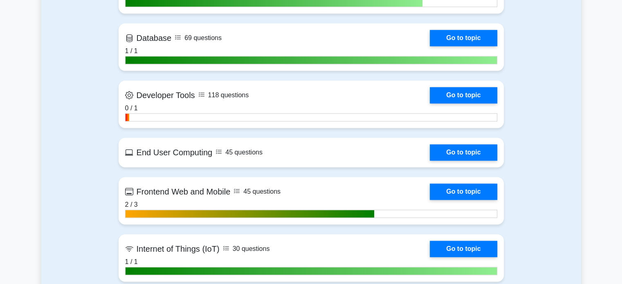
scroll to position [1016, 0]
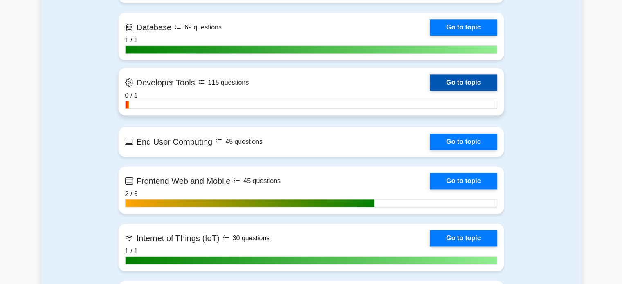
click at [449, 83] on link "Go to topic" at bounding box center [463, 82] width 67 height 16
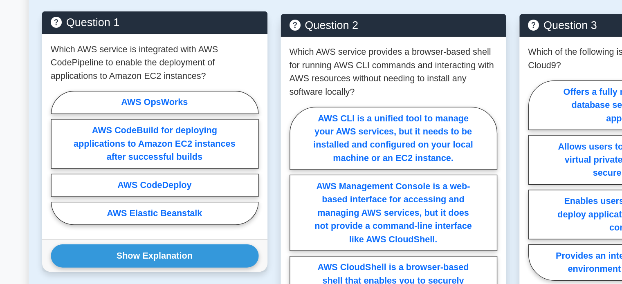
scroll to position [380, 0]
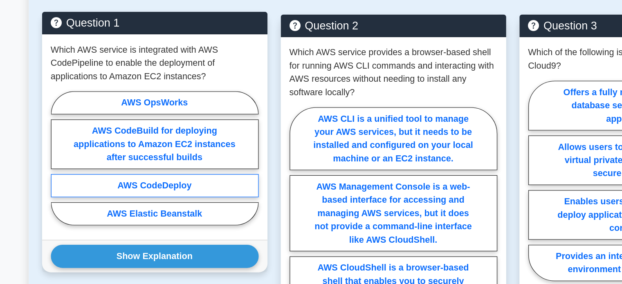
click at [133, 192] on label "AWS CodeDeploy" at bounding box center [135, 188] width 154 height 17
click at [63, 173] on input "AWS CodeDeploy" at bounding box center [60, 170] width 5 height 5
radio input "true"
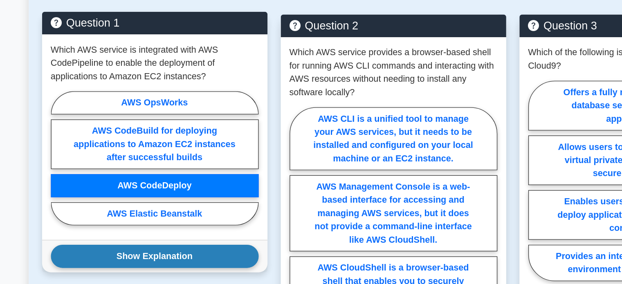
click at [133, 240] on button "Show Explanation" at bounding box center [135, 240] width 154 height 17
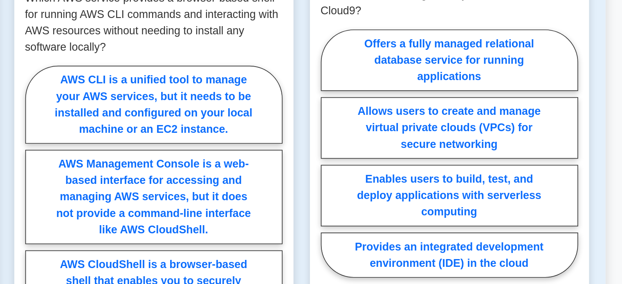
scroll to position [397, 0]
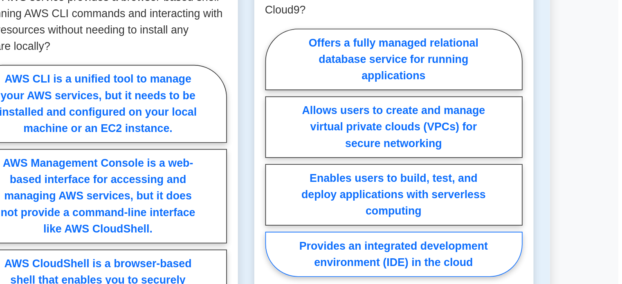
click at [471, 228] on label "Provides an integrated development environment (IDE) in the cloud" at bounding box center [488, 226] width 154 height 27
click at [417, 171] on input "Provides an integrated development environment (IDE) in the cloud" at bounding box center [413, 167] width 5 height 5
radio input "true"
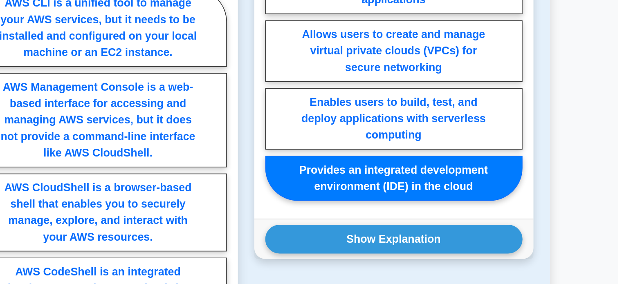
scroll to position [404, 0]
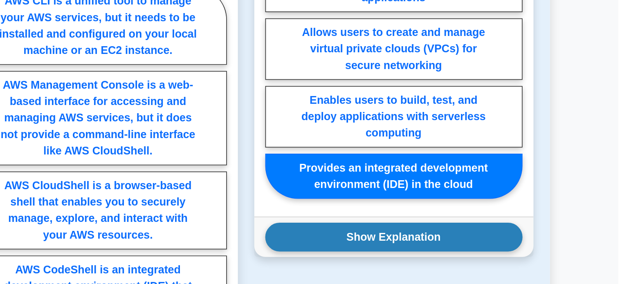
click at [468, 253] on button "Show Explanation" at bounding box center [488, 256] width 154 height 17
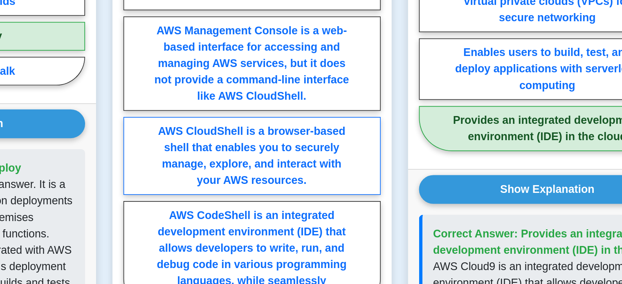
scroll to position [437, 0]
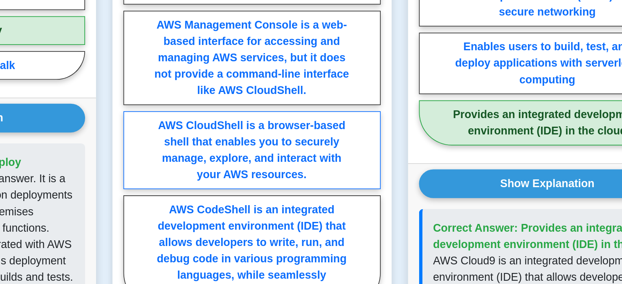
click at [276, 203] on label "AWS CloudShell is a browser-based shell that enables you to securely manage, ex…" at bounding box center [312, 204] width 154 height 47
click at [240, 189] on input "AWS CloudShell is a browser-based shell that enables you to securely manage, ex…" at bounding box center [237, 186] width 5 height 5
radio input "true"
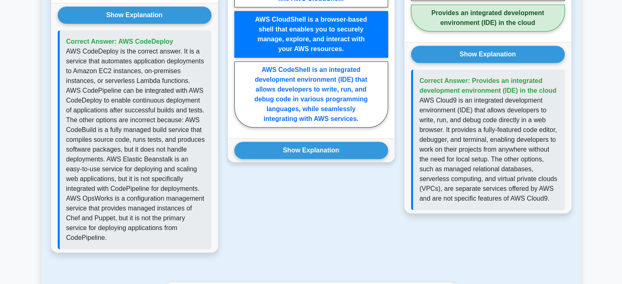
scroll to position [609, 0]
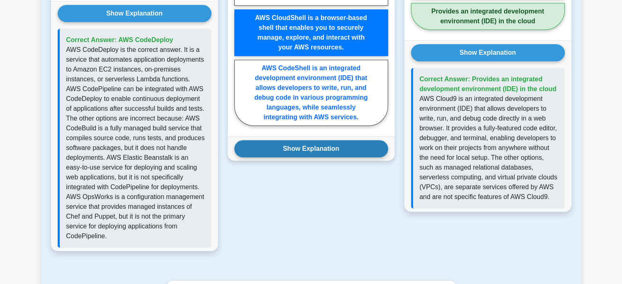
click at [271, 151] on button "Show Explanation" at bounding box center [312, 148] width 154 height 17
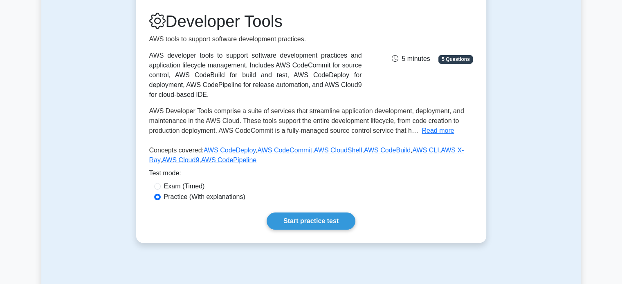
scroll to position [100, 0]
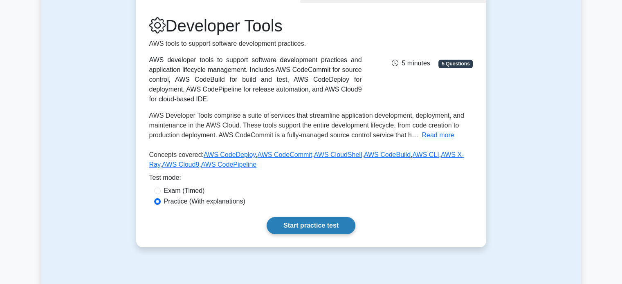
click at [309, 227] on link "Start practice test" at bounding box center [311, 225] width 89 height 17
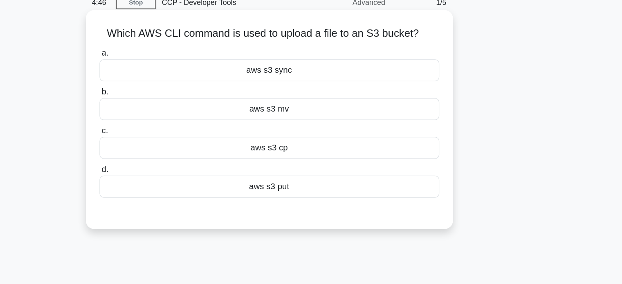
click at [349, 62] on h5 "Which AWS CLI command is used to upload a file to an S3 bucket? .spinner_0XTQ{t…" at bounding box center [311, 64] width 267 height 11
click at [304, 190] on div "aws s3 put" at bounding box center [311, 183] width 265 height 17
click at [179, 173] on input "d. aws s3 put" at bounding box center [179, 170] width 0 height 5
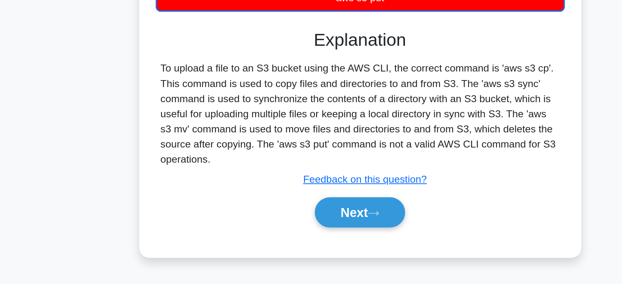
scroll to position [154, 0]
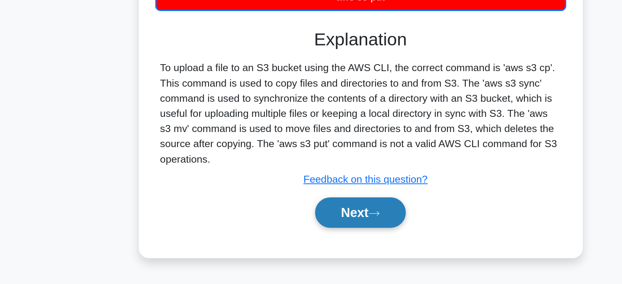
click at [320, 168] on icon at bounding box center [319, 170] width 7 height 5
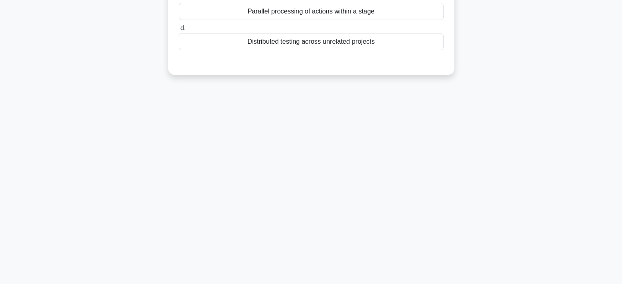
scroll to position [0, 0]
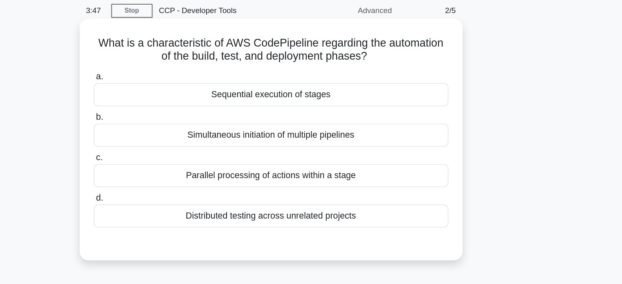
click at [316, 104] on div "Sequential execution of stages" at bounding box center [311, 102] width 265 height 17
click at [179, 92] on input "a. Sequential execution of stages" at bounding box center [179, 89] width 0 height 5
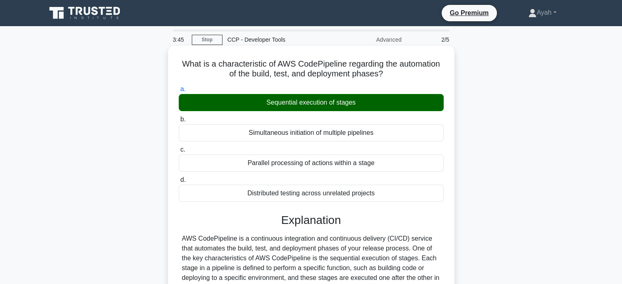
scroll to position [200, 0]
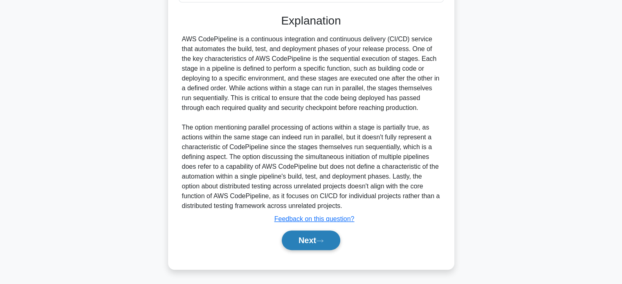
click at [300, 239] on button "Next" at bounding box center [311, 241] width 59 height 20
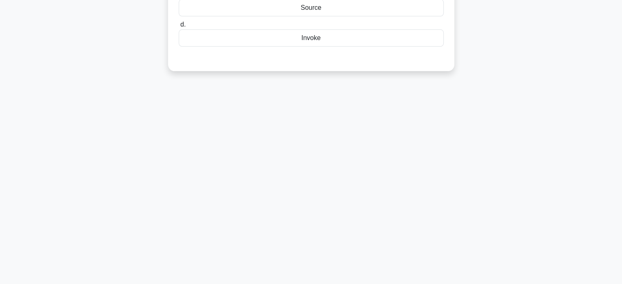
scroll to position [0, 0]
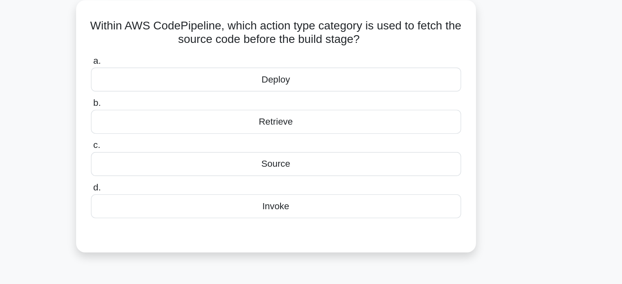
click at [303, 131] on div "Retrieve" at bounding box center [311, 132] width 265 height 17
click at [179, 122] on input "b. Retrieve" at bounding box center [179, 119] width 0 height 5
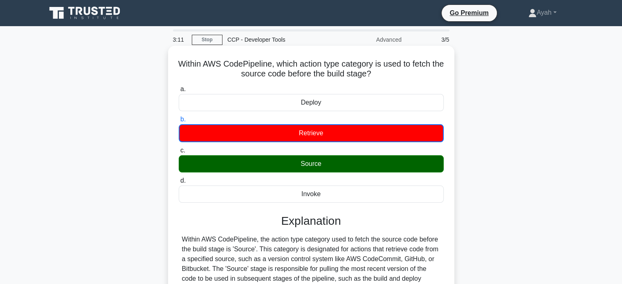
scroll to position [158, 0]
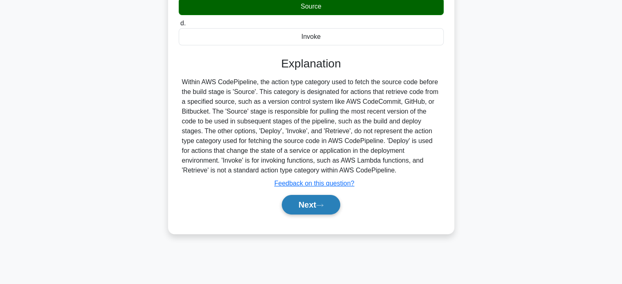
click at [315, 195] on button "Next" at bounding box center [311, 205] width 59 height 20
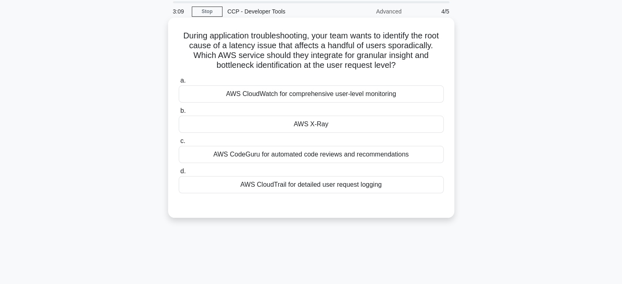
scroll to position [23, 0]
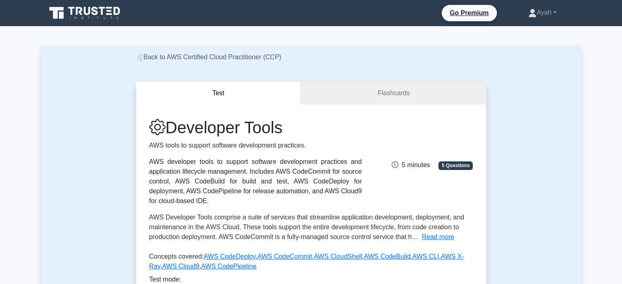
click at [87, 11] on icon at bounding box center [85, 13] width 79 height 16
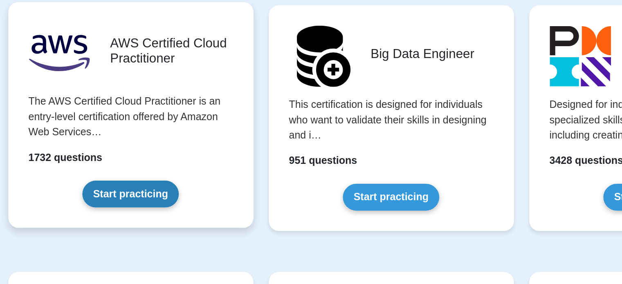
scroll to position [1353, 0]
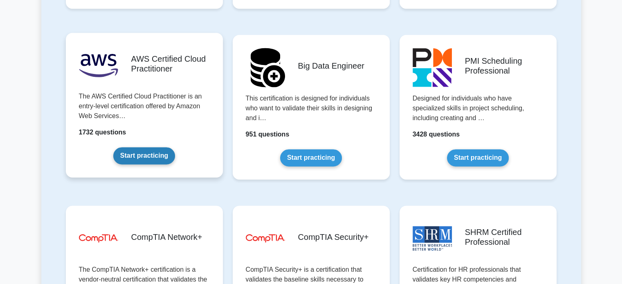
click at [113, 147] on link "Start practicing" at bounding box center [144, 155] width 62 height 17
